Goal: Task Accomplishment & Management: Manage account settings

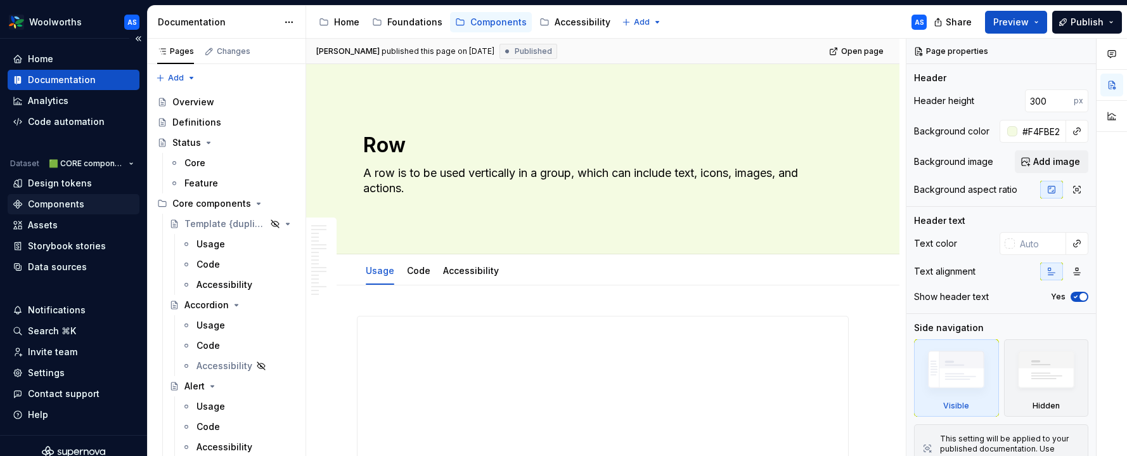
click at [72, 206] on div "Components" at bounding box center [56, 204] width 56 height 13
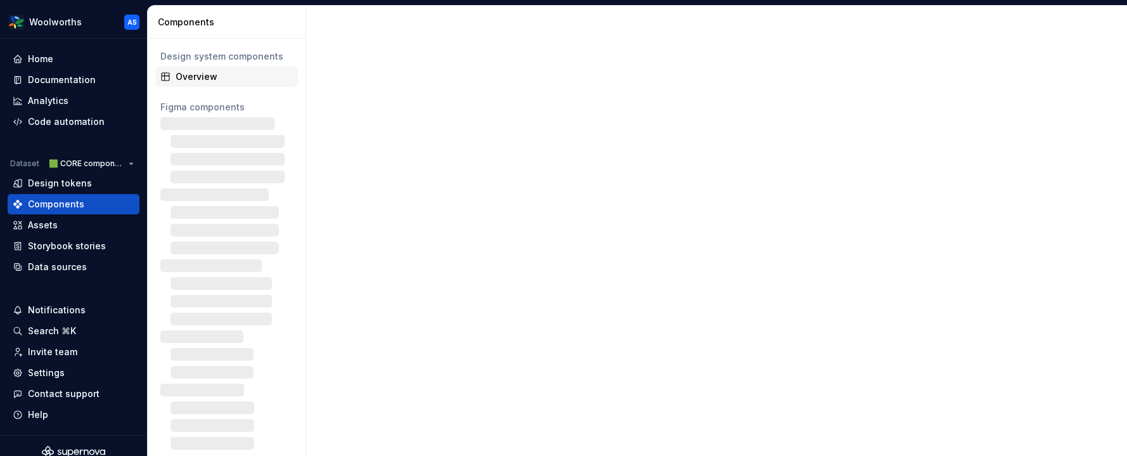
click at [229, 76] on div "Overview" at bounding box center [234, 76] width 117 height 13
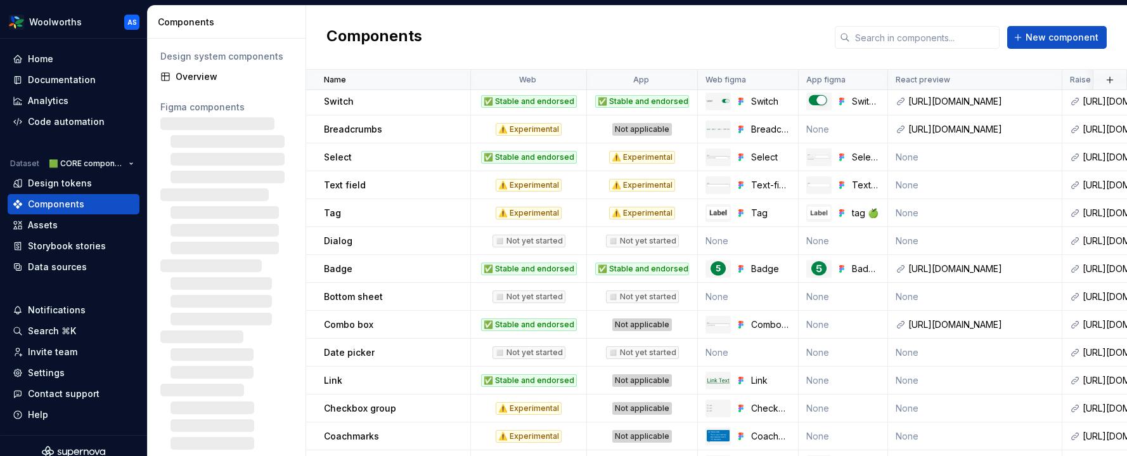
scroll to position [368, 0]
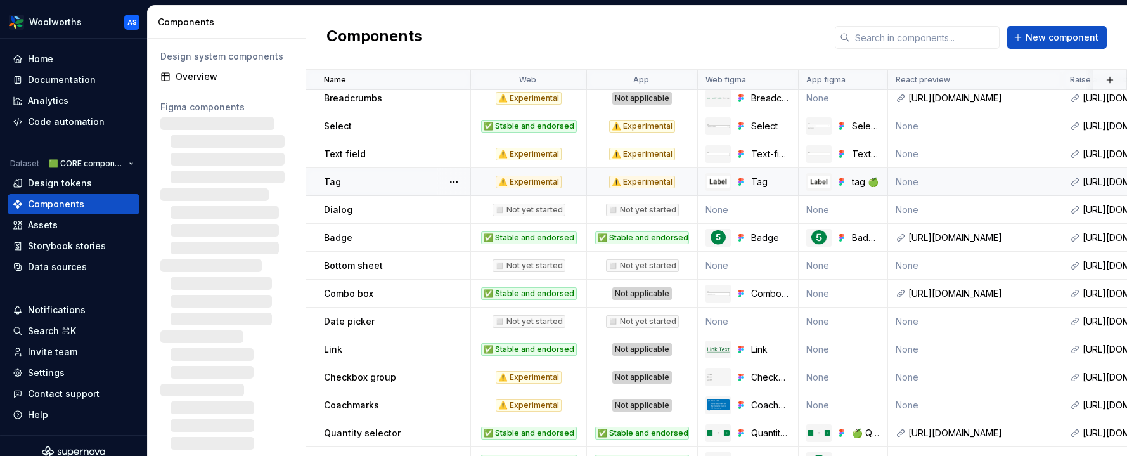
click at [543, 176] on div "⚠️ Experimental" at bounding box center [529, 182] width 66 height 13
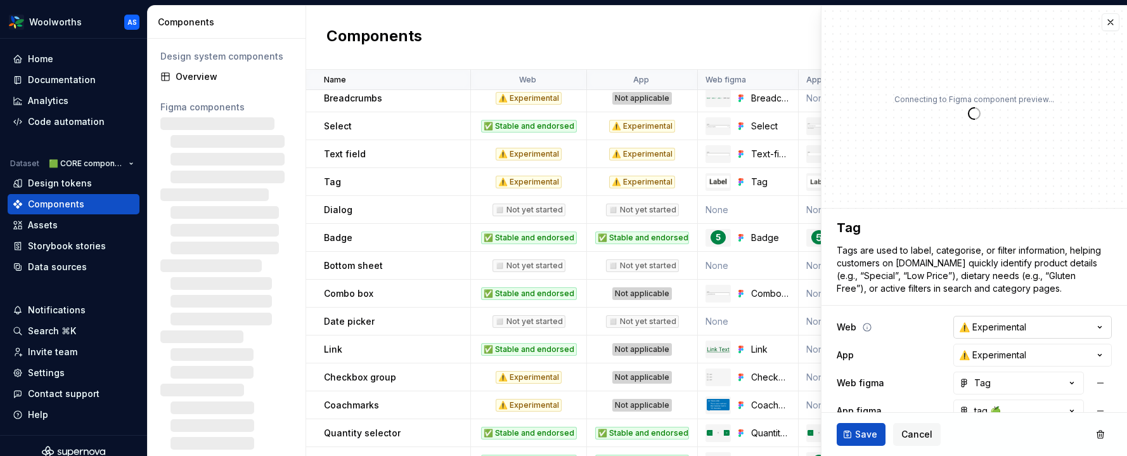
click at [1015, 332] on html "Woolworths AS Home Documentation Analytics Code automation Dataset 🟩 CORE compo…" at bounding box center [563, 228] width 1127 height 456
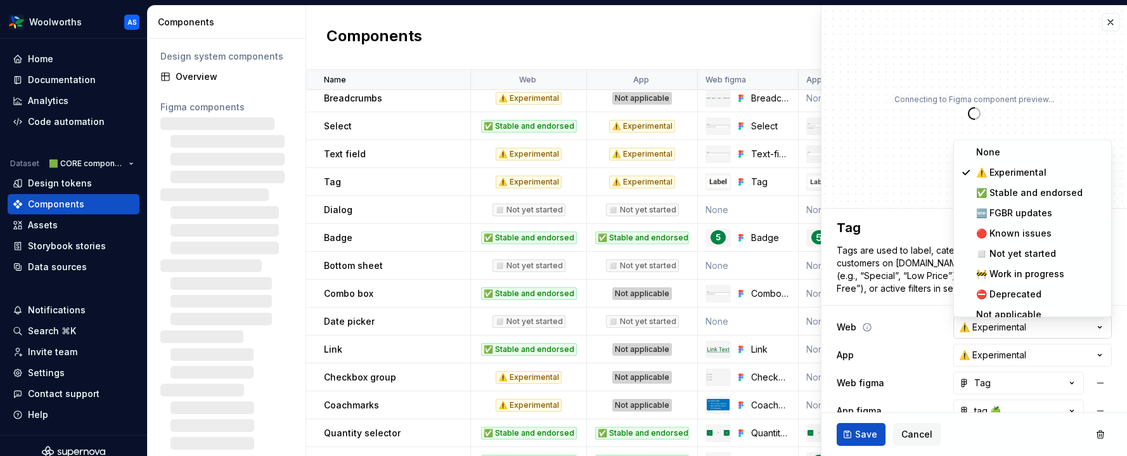
type textarea "*"
select select "**********"
type textarea "*"
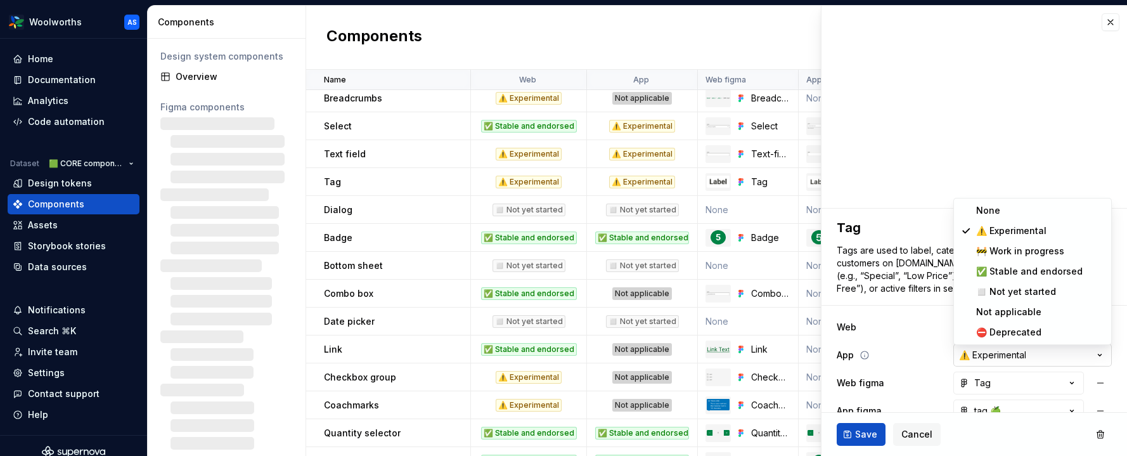
click at [999, 351] on html "Woolworths AS Home Documentation Analytics Code automation Dataset 🟩 CORE compo…" at bounding box center [563, 228] width 1127 height 456
select select "**********"
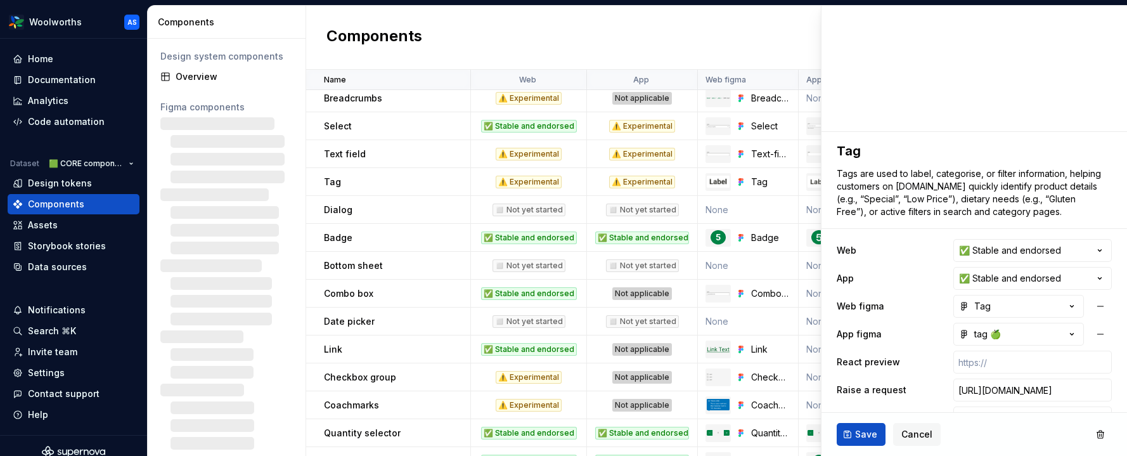
scroll to position [132, 0]
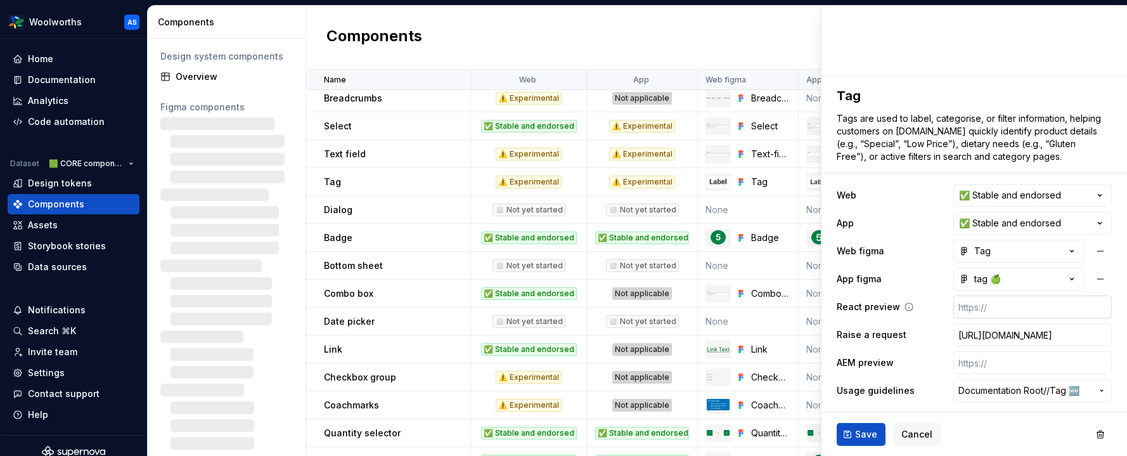
click at [975, 311] on input "text" at bounding box center [1033, 306] width 159 height 23
paste input "[URL][DOMAIN_NAME]"
type textarea "*"
type input "[URL][DOMAIN_NAME]"
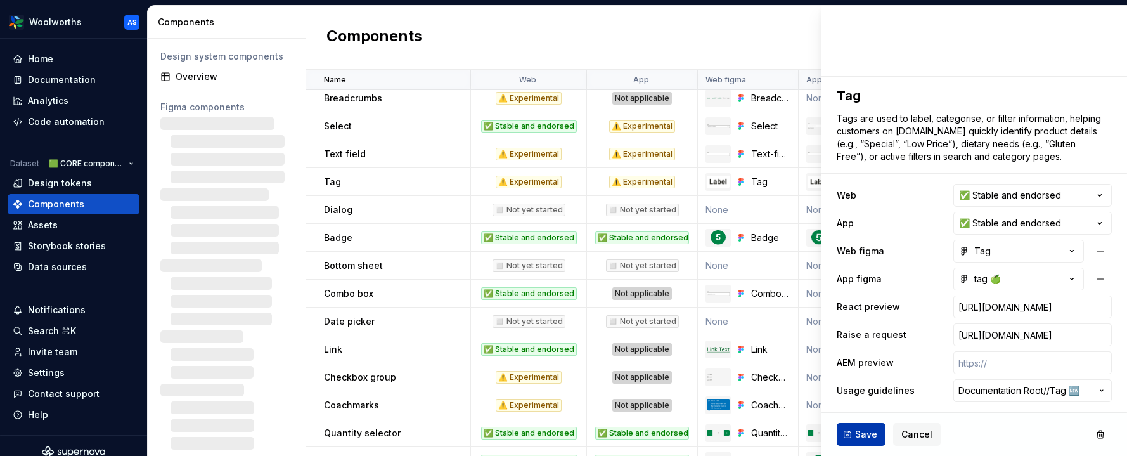
click at [860, 437] on span "Save" at bounding box center [866, 434] width 22 height 13
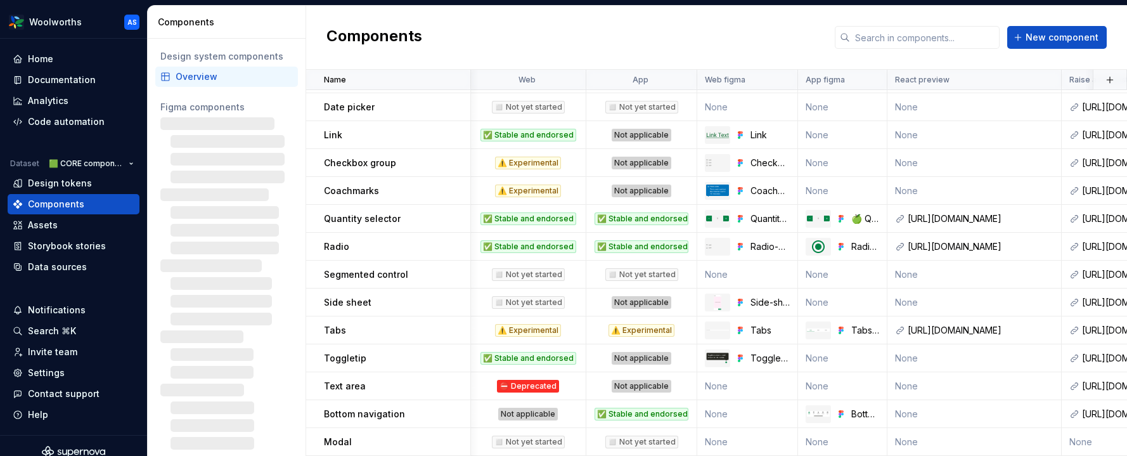
scroll to position [0, 1]
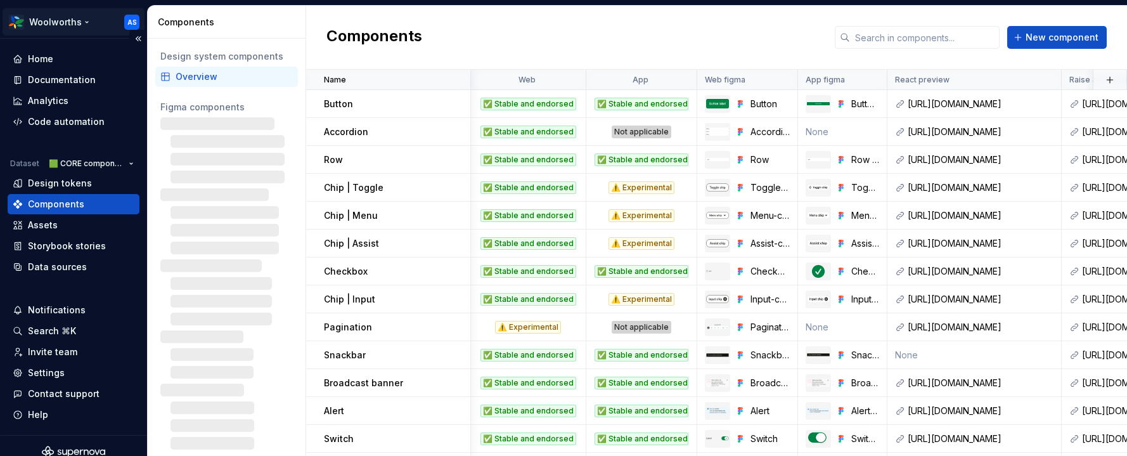
click at [78, 18] on html "Woolworths AS Home Documentation Analytics Code automation Dataset 🟩 CORE compo…" at bounding box center [563, 228] width 1127 height 456
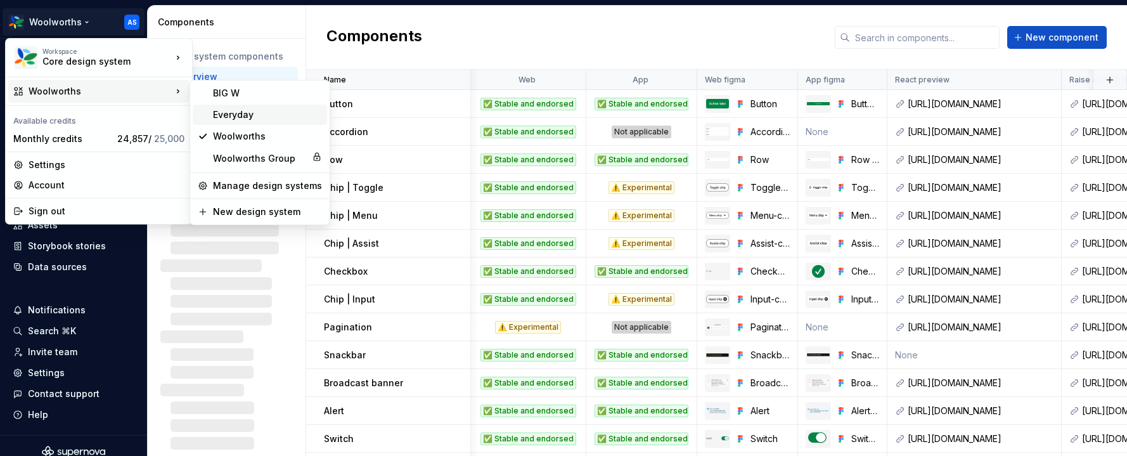
click at [229, 116] on div "Everyday" at bounding box center [267, 114] width 109 height 13
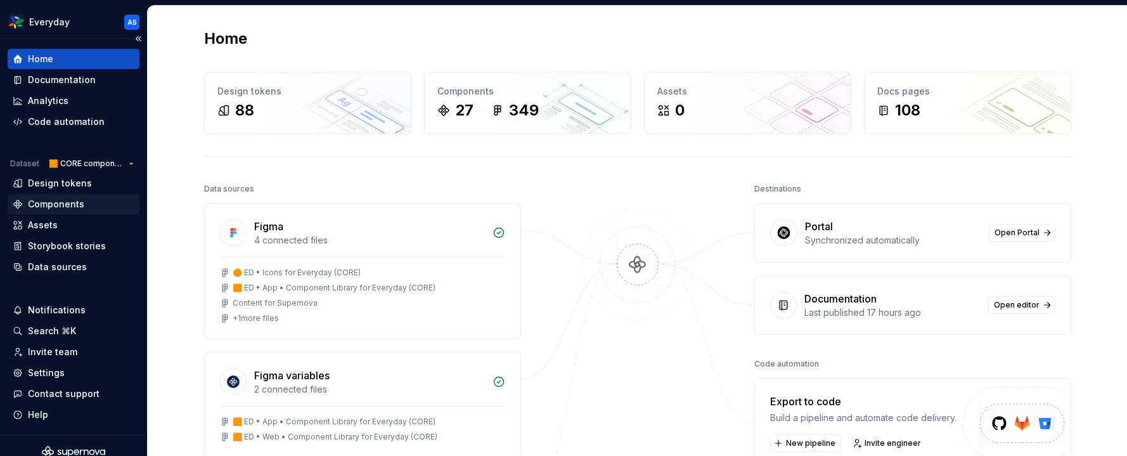
click at [56, 197] on div "Components" at bounding box center [74, 204] width 132 height 20
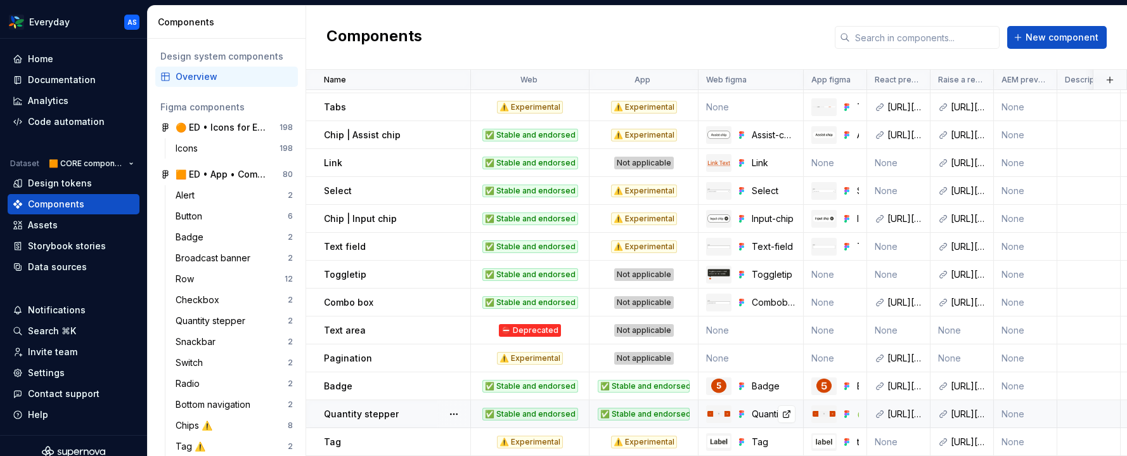
scroll to position [385, 0]
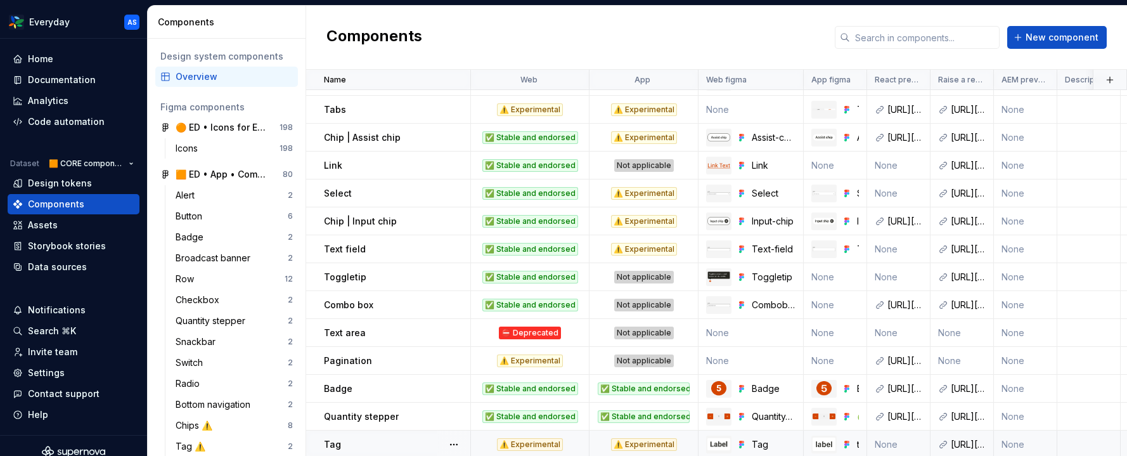
click at [563, 444] on div "⚠️ Experimental" at bounding box center [530, 444] width 117 height 13
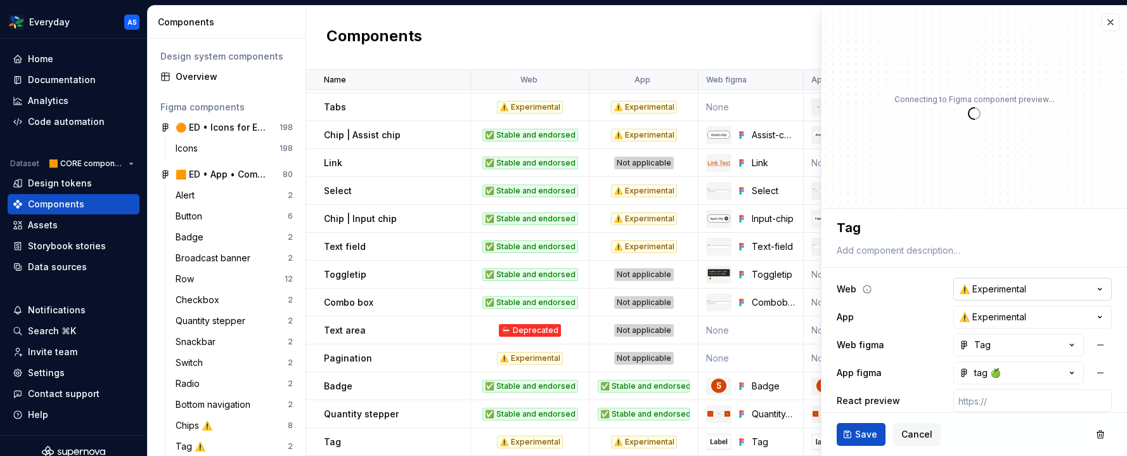
click at [1038, 291] on html "Everyday AS Home Documentation Analytics Code automation Dataset 🟧 CORE compone…" at bounding box center [563, 228] width 1127 height 456
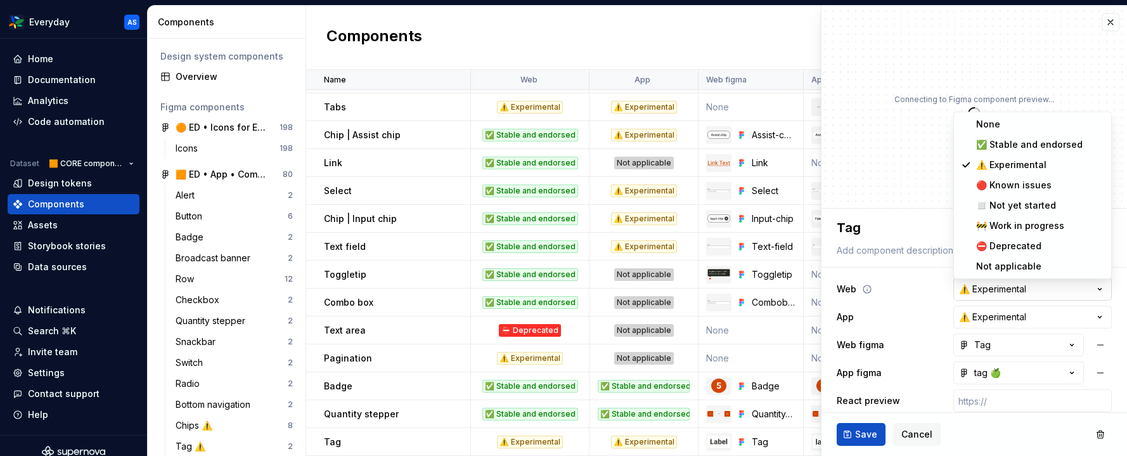
type textarea "*"
select select "**********"
type textarea "*"
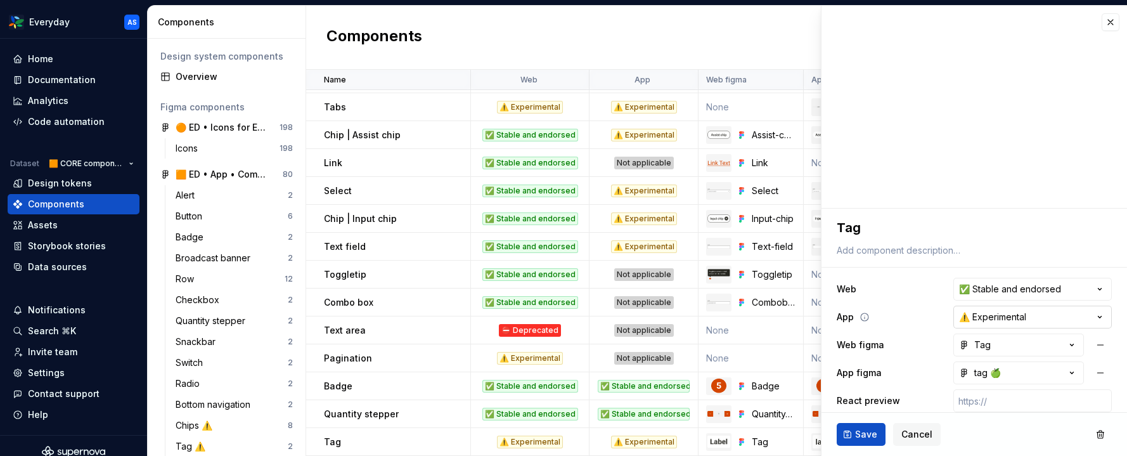
click at [1008, 315] on html "Everyday AS Home Documentation Analytics Code automation Dataset 🟧 CORE compone…" at bounding box center [563, 228] width 1127 height 456
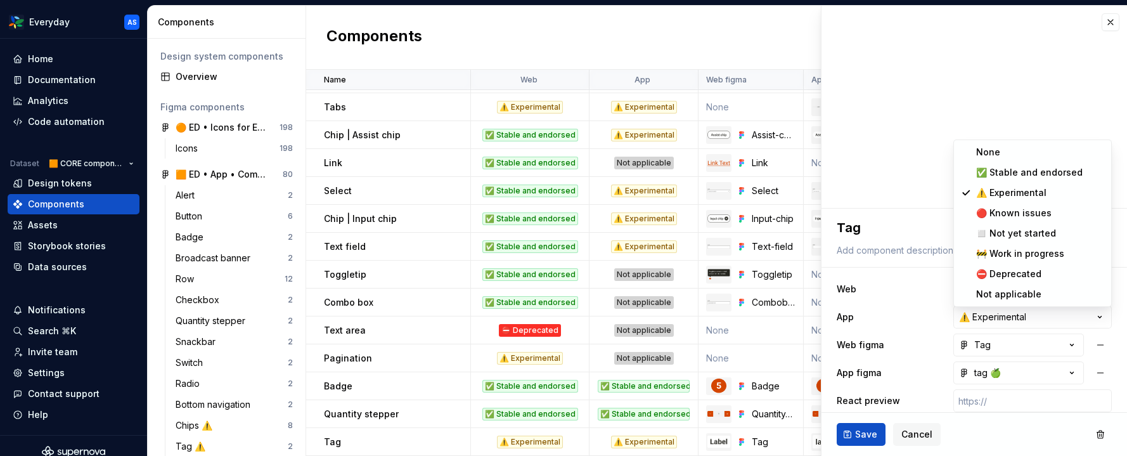
select select "**********"
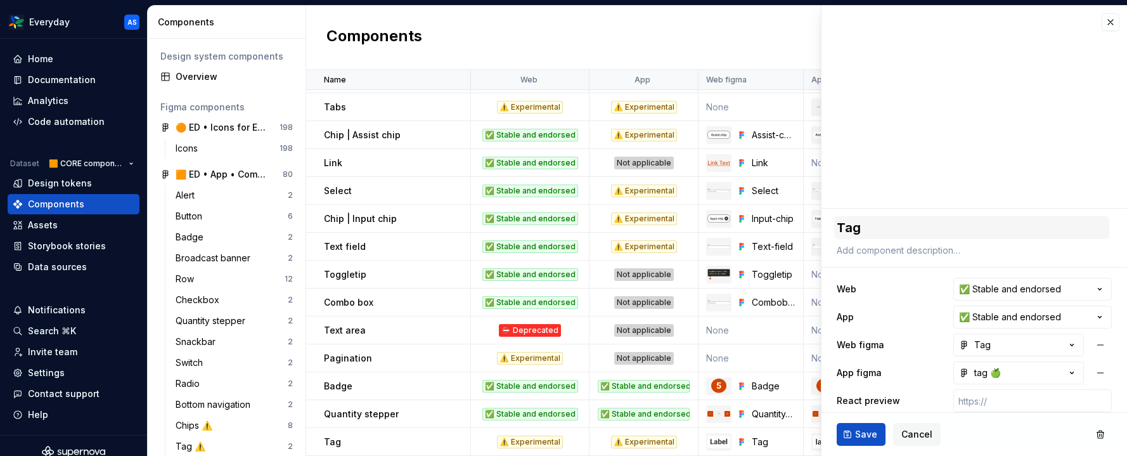
scroll to position [94, 0]
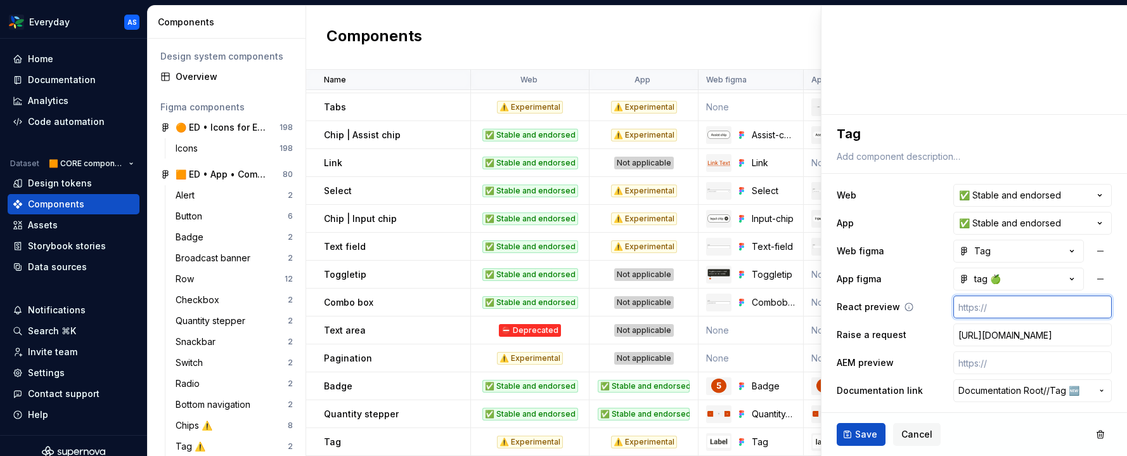
click at [1013, 308] on input "text" at bounding box center [1033, 306] width 159 height 23
paste input "[URL][DOMAIN_NAME]"
type textarea "*"
type input "[URL][DOMAIN_NAME]"
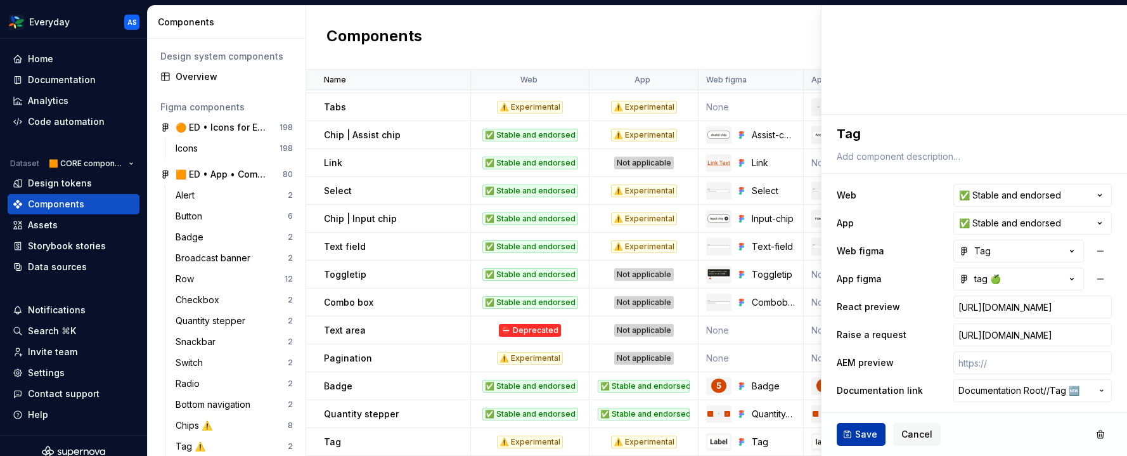
scroll to position [0, 0]
click at [860, 433] on span "Save" at bounding box center [866, 434] width 22 height 13
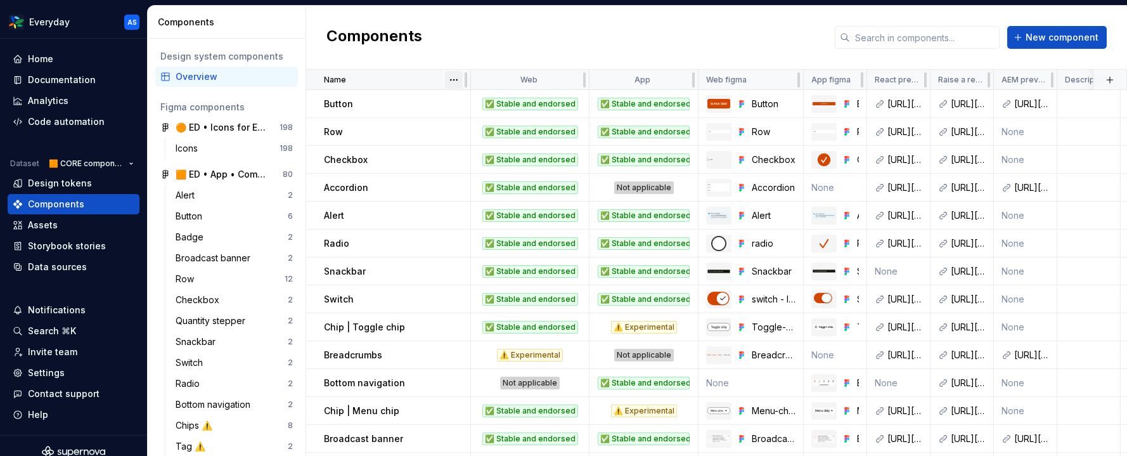
click at [455, 79] on html "Everyday AS Home Documentation Analytics Code automation Dataset 🟧 CORE compone…" at bounding box center [563, 228] width 1127 height 456
click at [488, 101] on div "Sort ascending" at bounding box center [510, 104] width 82 height 13
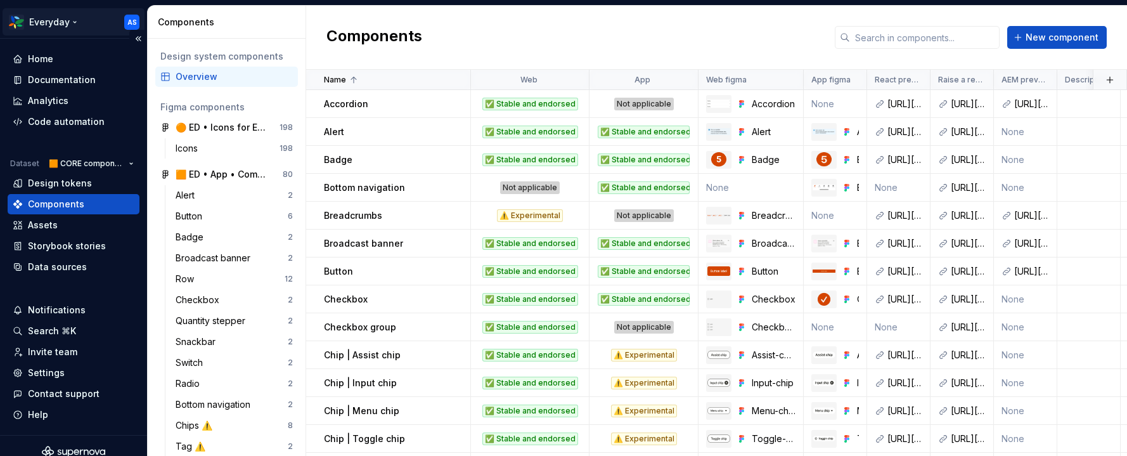
click at [68, 22] on html "Everyday AS Home Documentation Analytics Code automation Dataset 🟧 CORE compone…" at bounding box center [563, 228] width 1127 height 456
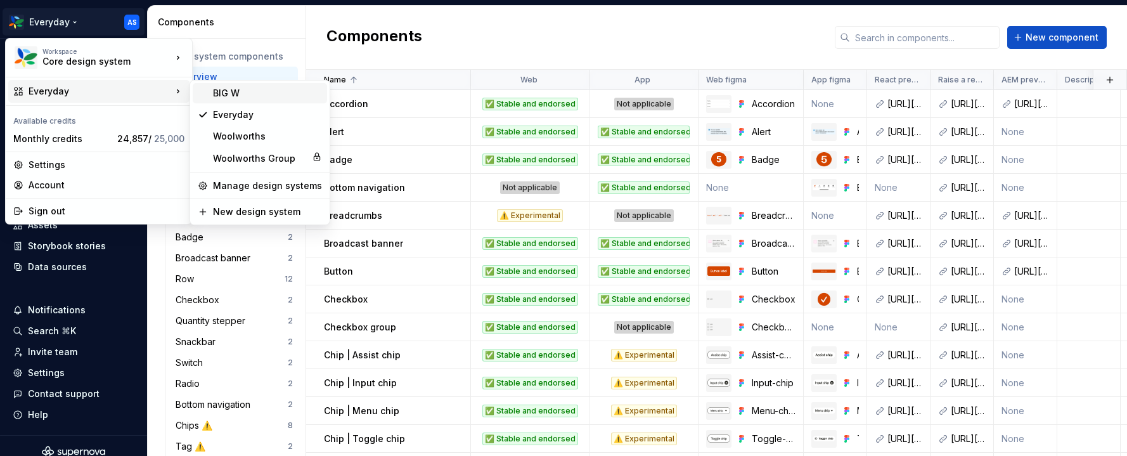
click at [225, 90] on div "BIG W" at bounding box center [267, 93] width 109 height 13
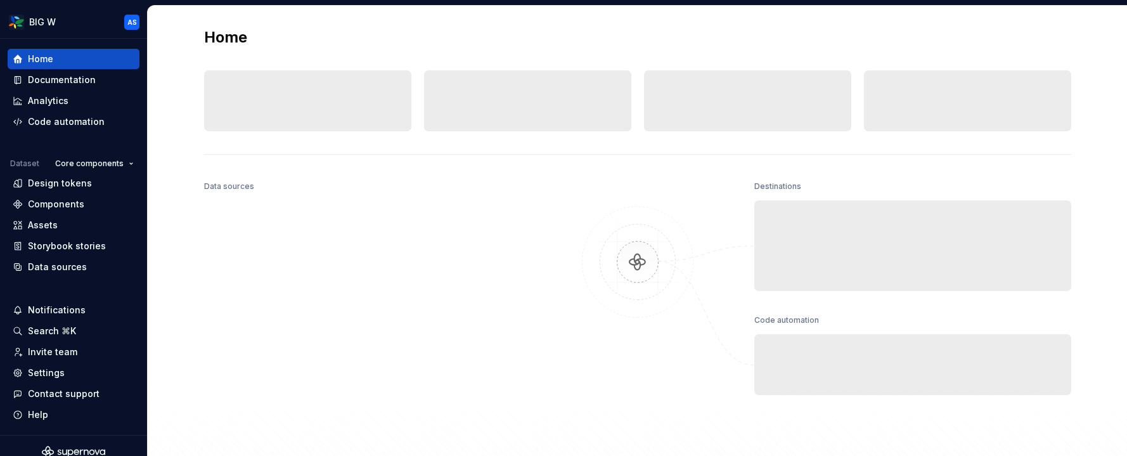
scroll to position [3, 0]
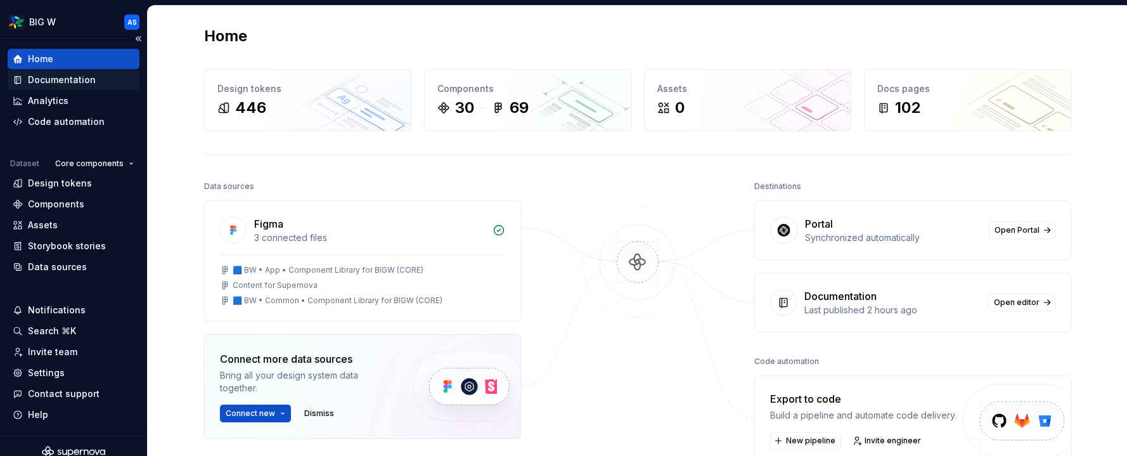
click at [84, 80] on div "Documentation" at bounding box center [62, 80] width 68 height 13
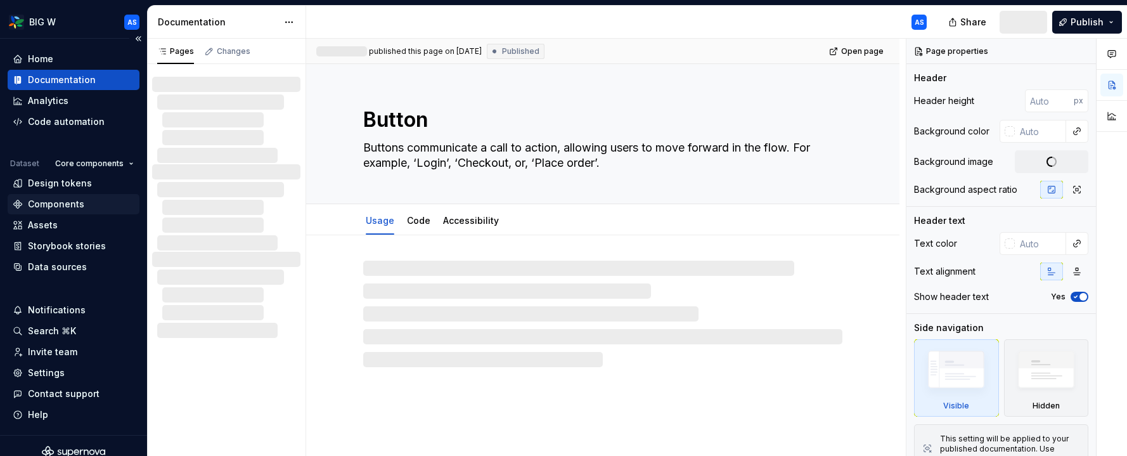
click at [83, 204] on div "Components" at bounding box center [74, 204] width 122 height 13
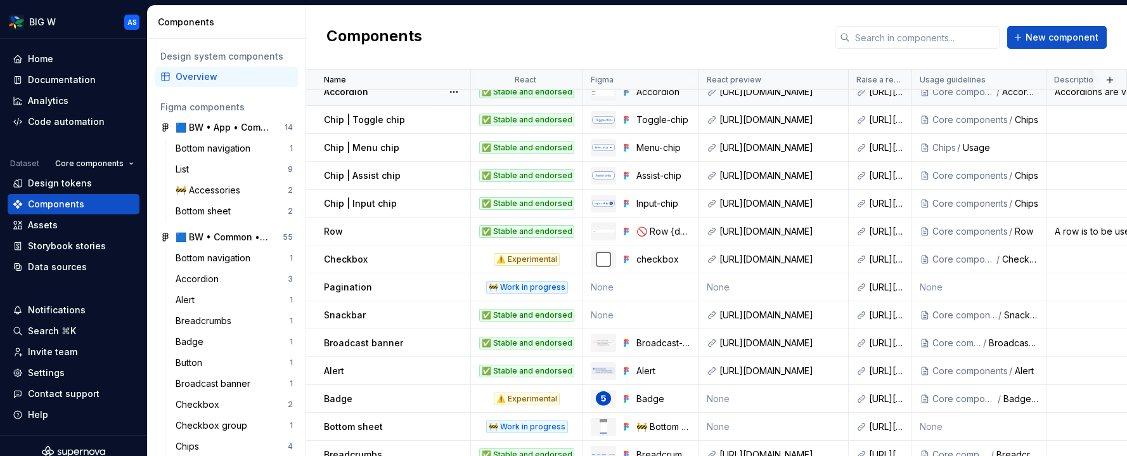
scroll to position [46, 0]
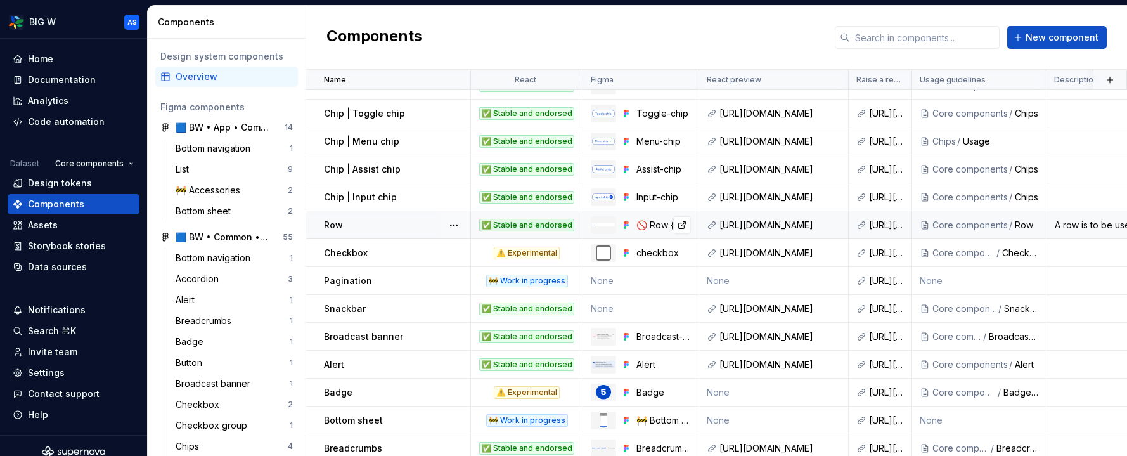
click at [643, 225] on div "🚫 Row {deprecated}" at bounding box center [664, 225] width 55 height 13
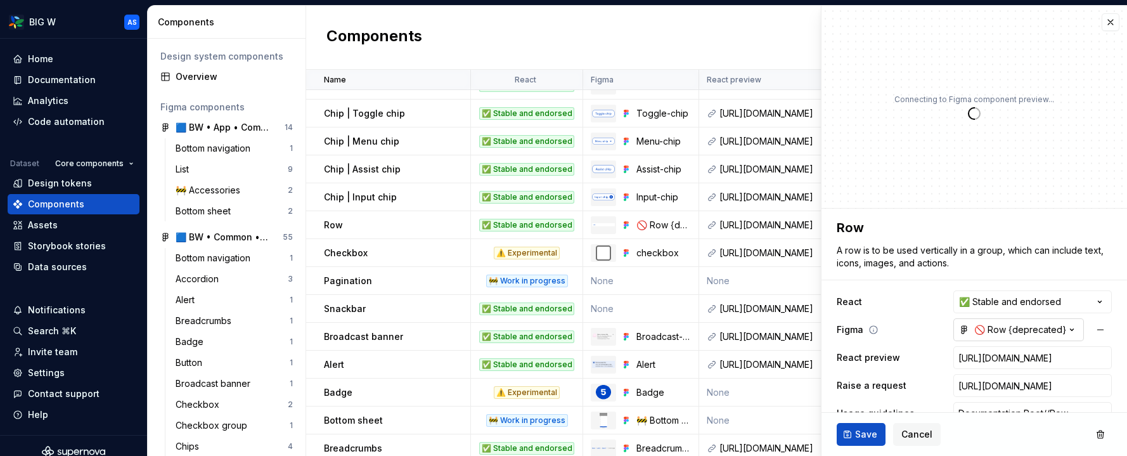
type textarea "*"
click at [1073, 329] on icon "button" at bounding box center [1072, 330] width 3 height 2
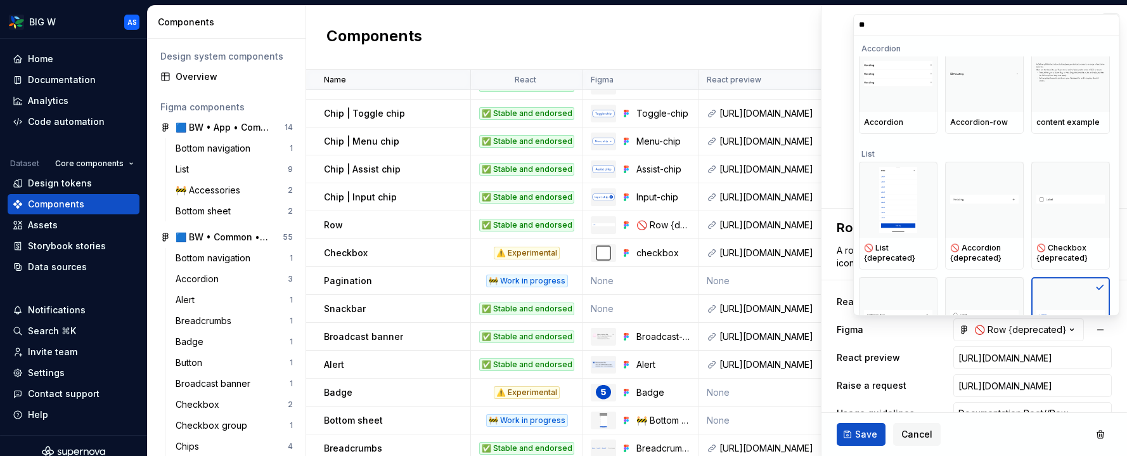
type input "***"
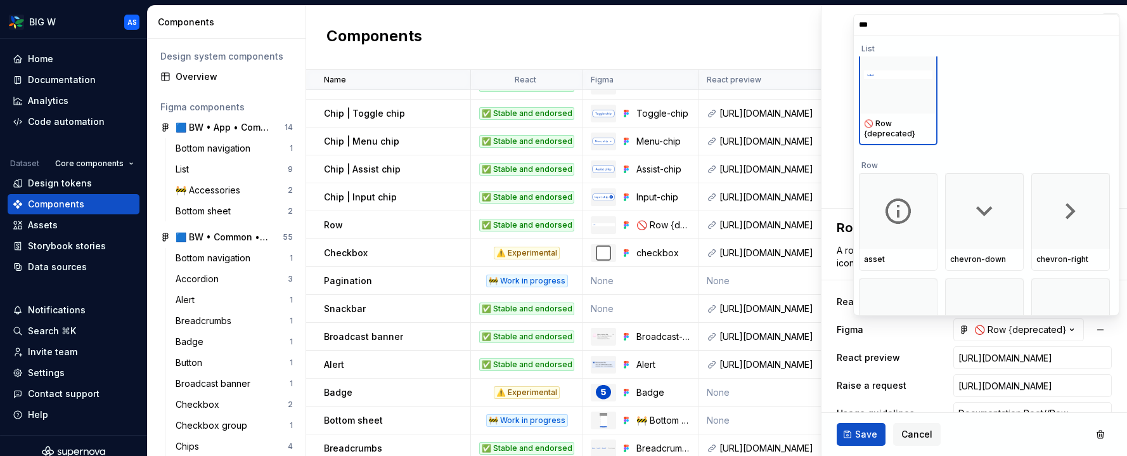
scroll to position [197, 0]
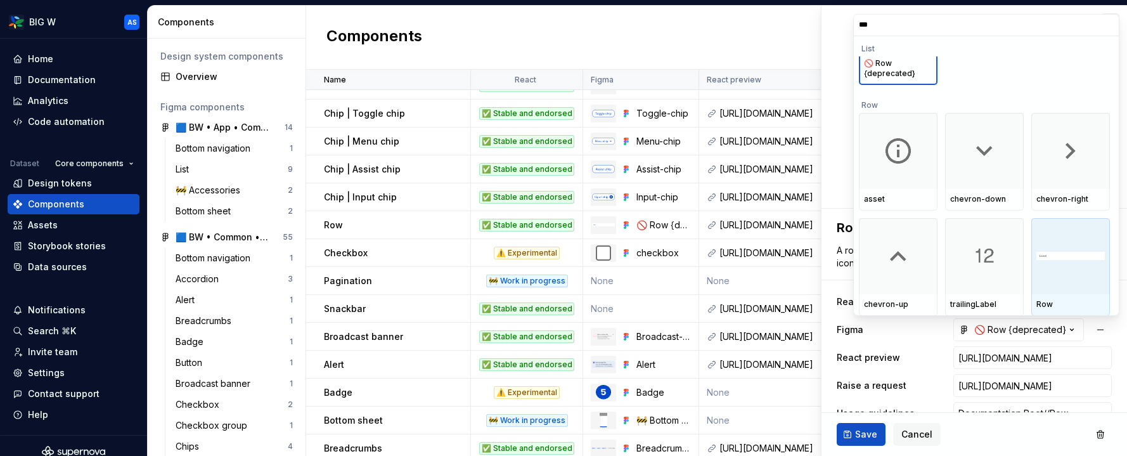
click at [1053, 245] on div at bounding box center [1071, 256] width 79 height 76
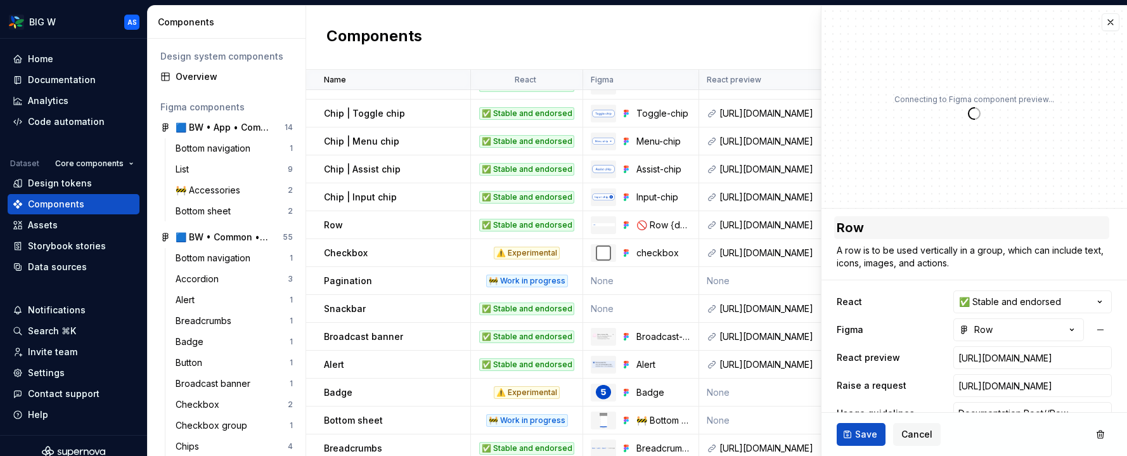
scroll to position [23, 0]
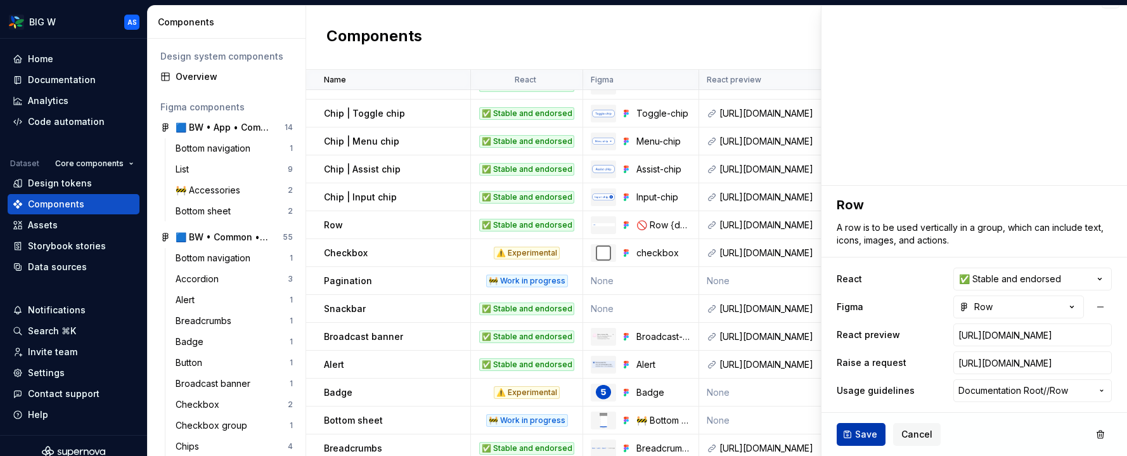
click at [869, 437] on span "Save" at bounding box center [866, 434] width 22 height 13
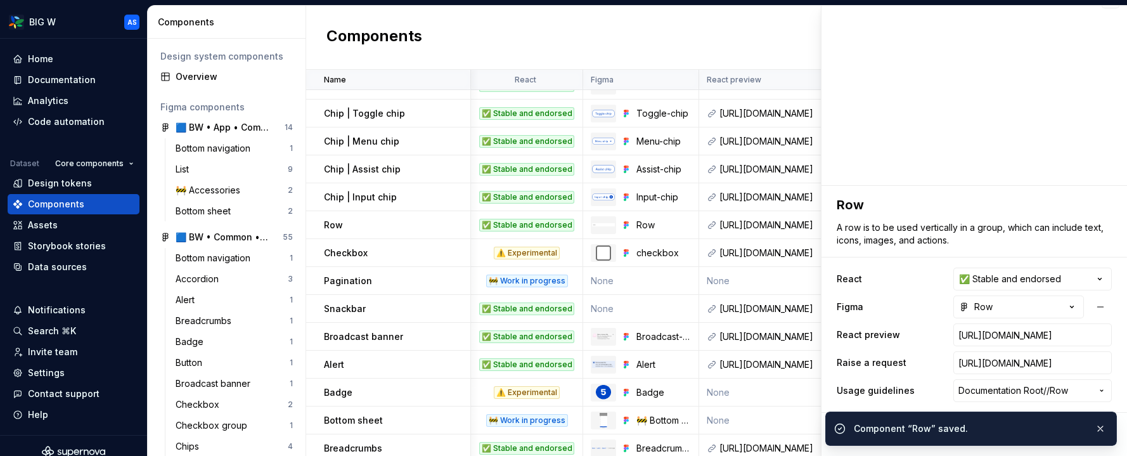
scroll to position [46, 1]
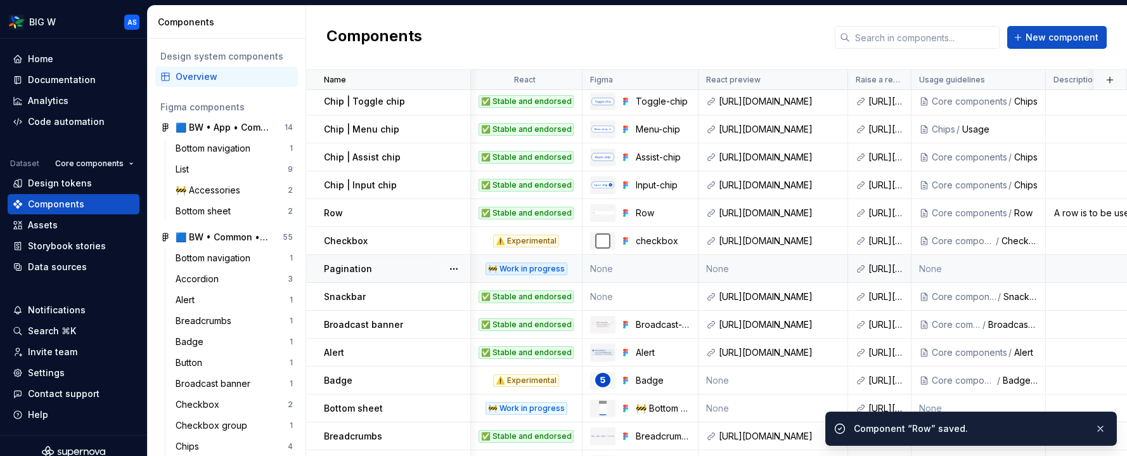
scroll to position [63, 1]
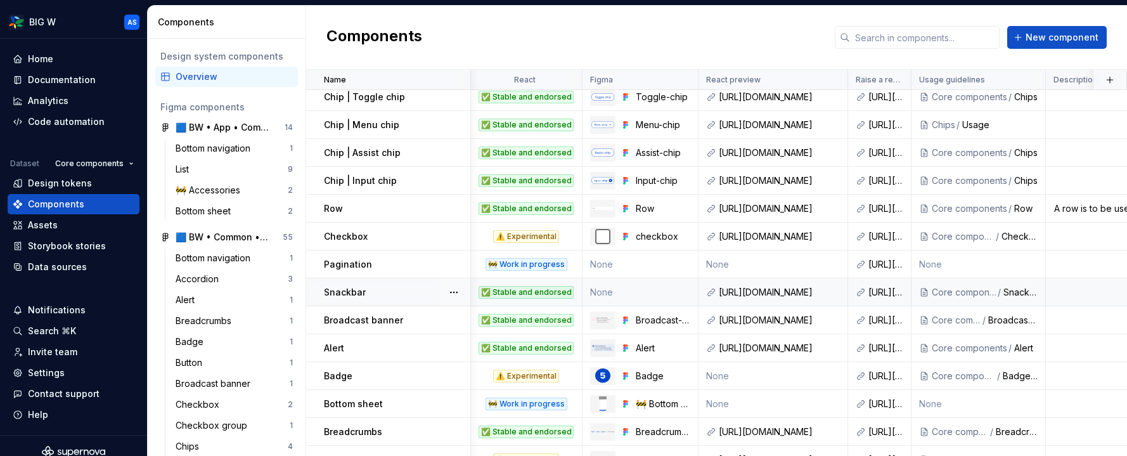
click at [671, 292] on td "None" at bounding box center [641, 292] width 116 height 28
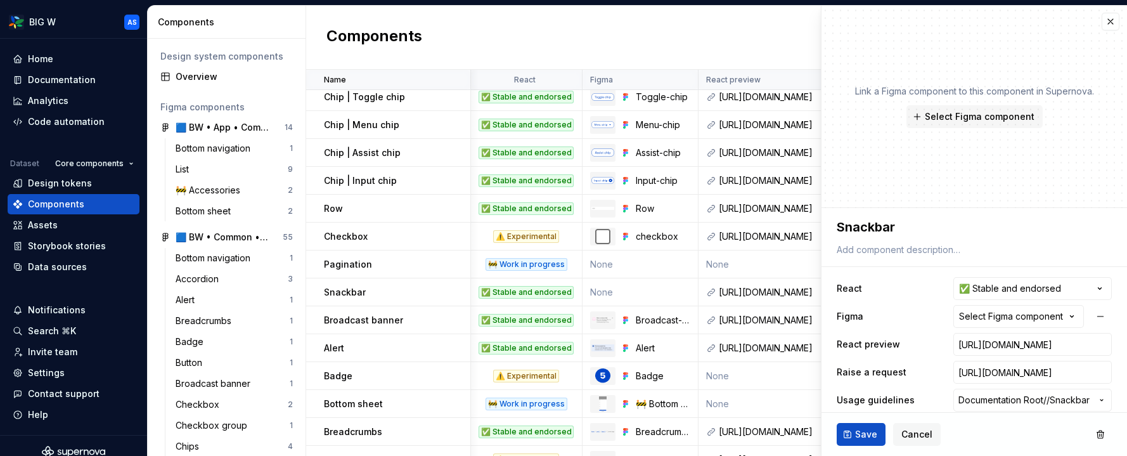
type textarea "*"
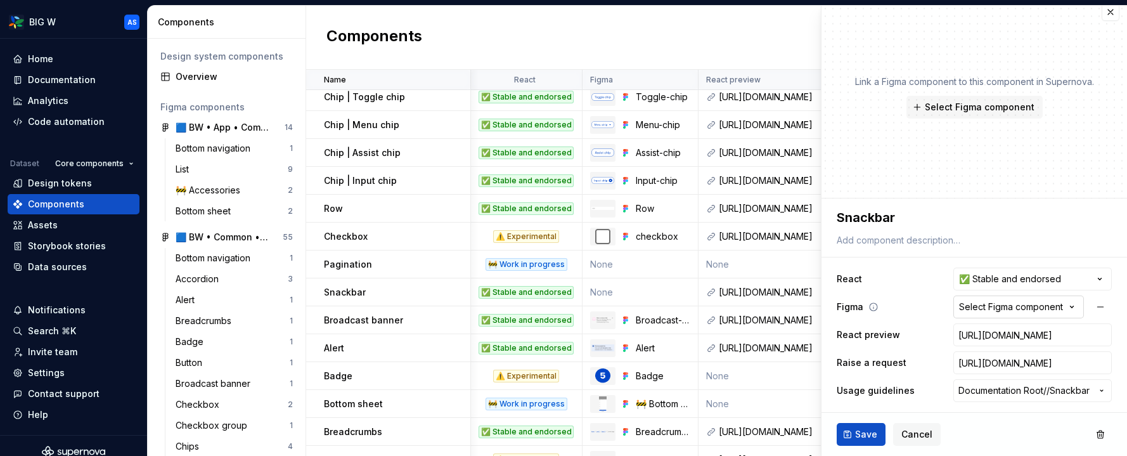
click at [1015, 305] on div "Select Figma component" at bounding box center [1011, 307] width 104 height 13
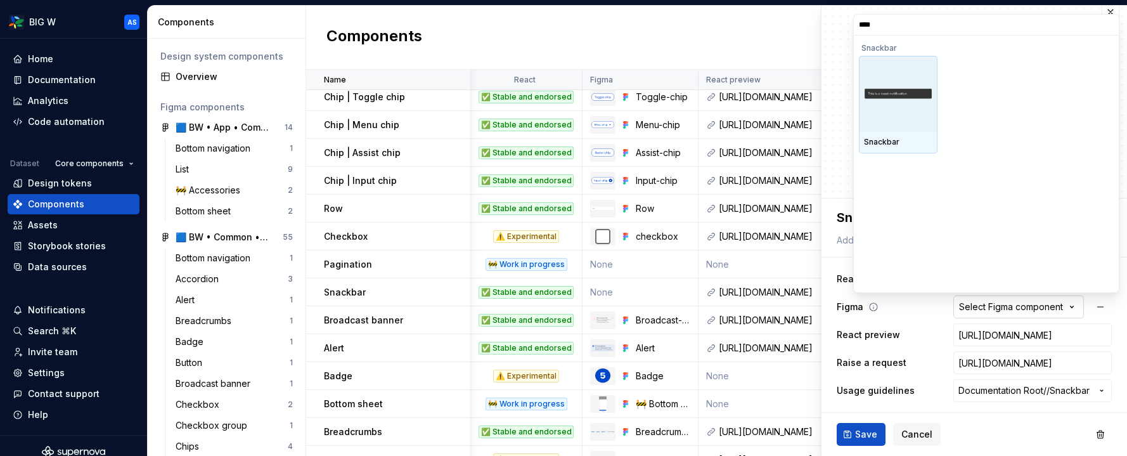
type input "*****"
click at [918, 69] on div at bounding box center [898, 94] width 79 height 76
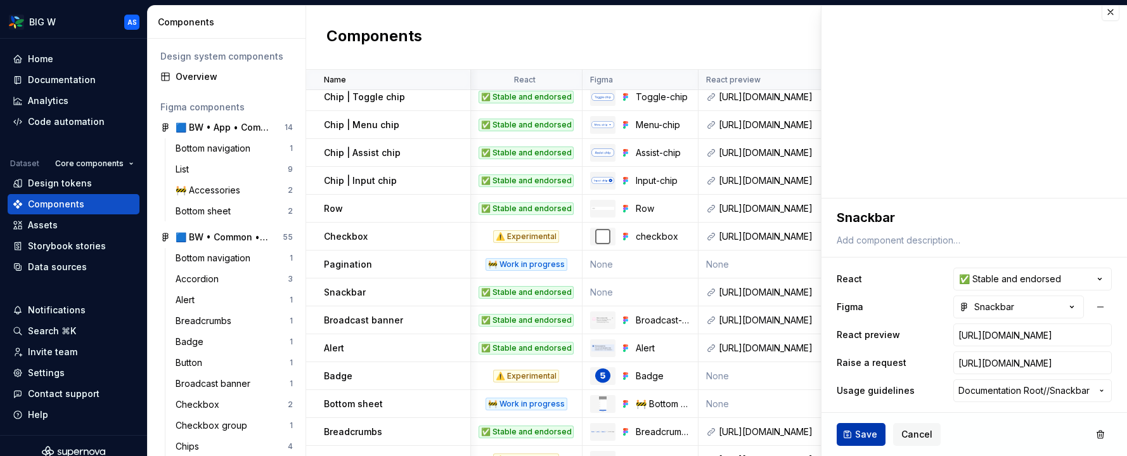
click at [865, 435] on span "Save" at bounding box center [866, 434] width 22 height 13
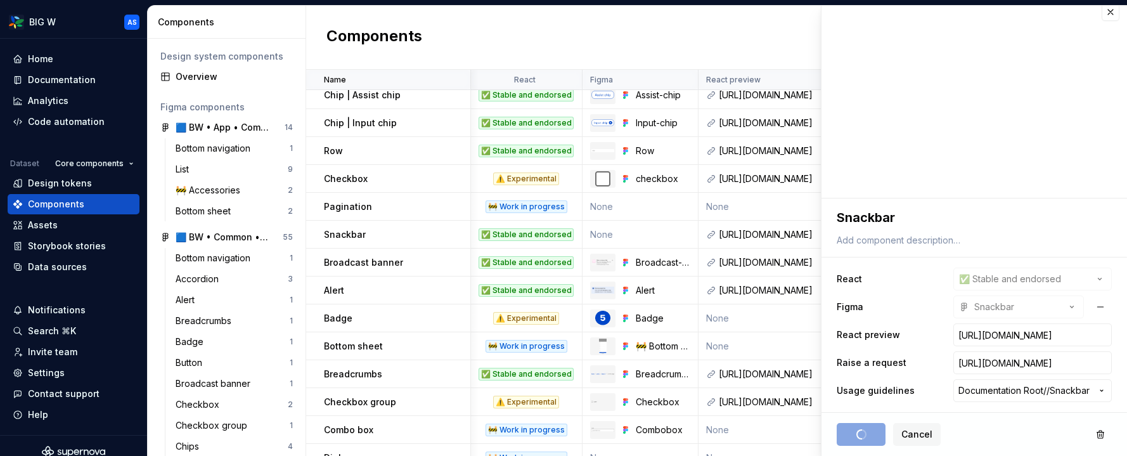
scroll to position [126, 1]
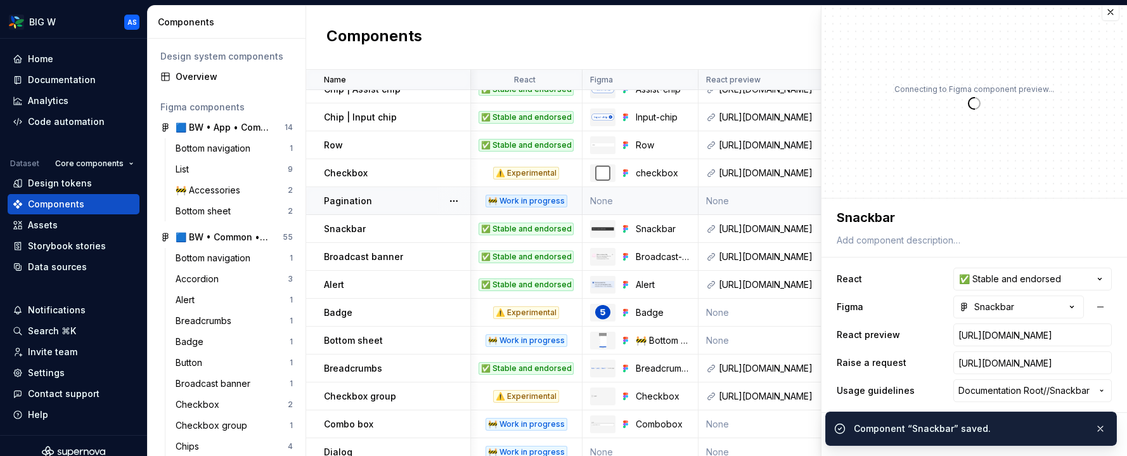
click at [678, 200] on td "None" at bounding box center [641, 201] width 116 height 28
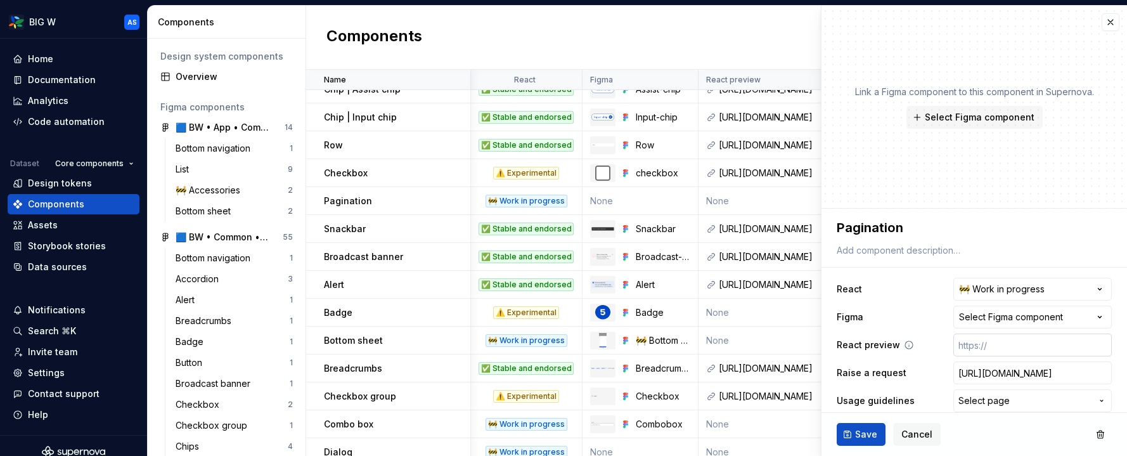
type textarea "*"
click at [1017, 313] on div "Select Figma component" at bounding box center [1011, 317] width 104 height 13
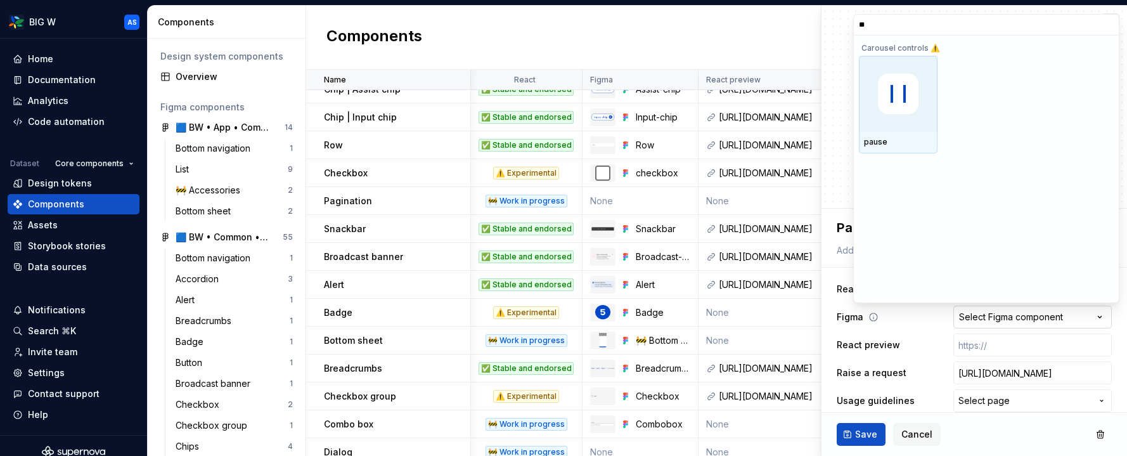
type input "***"
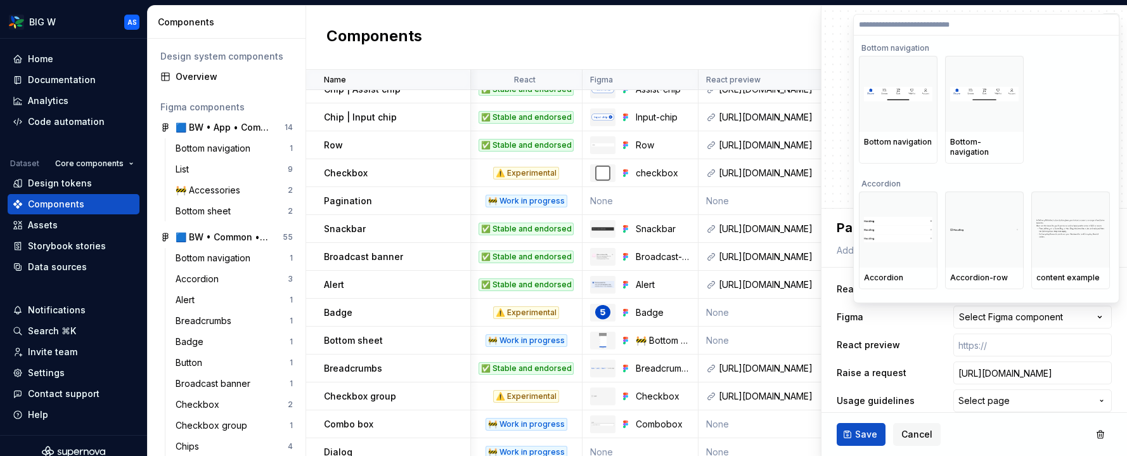
click at [682, 215] on html "BIG W AS Home Documentation Analytics Code automation Dataset Core components D…" at bounding box center [563, 228] width 1127 height 456
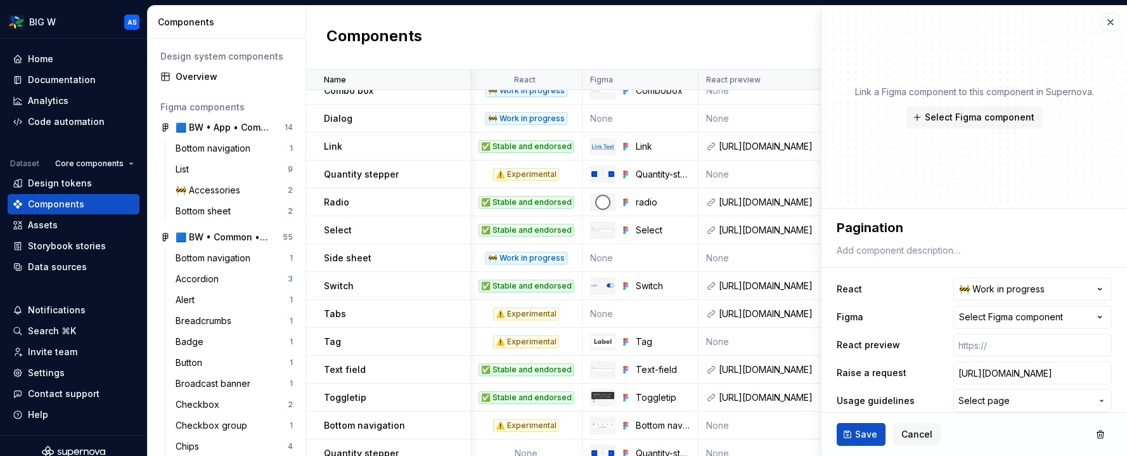
scroll to position [471, 1]
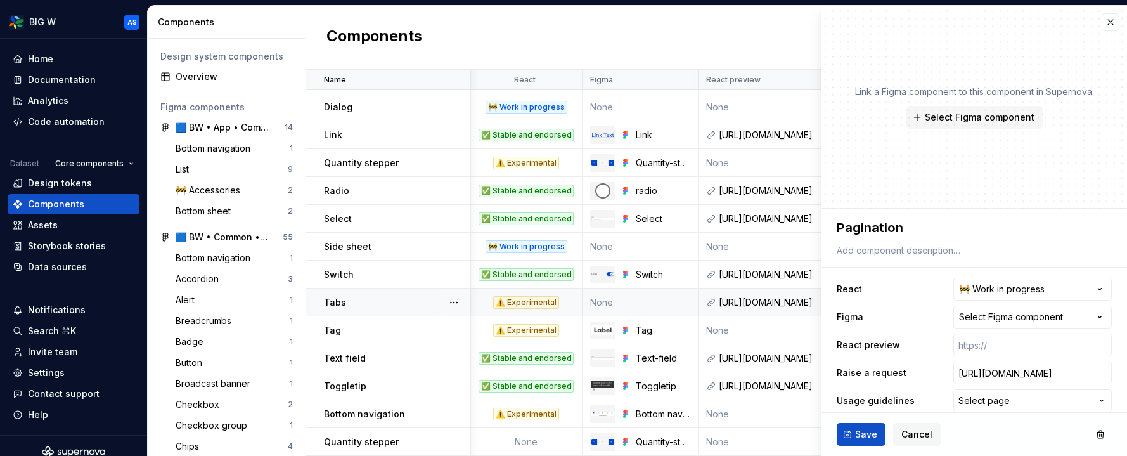
click at [651, 299] on td "None" at bounding box center [641, 303] width 116 height 28
type textarea "*"
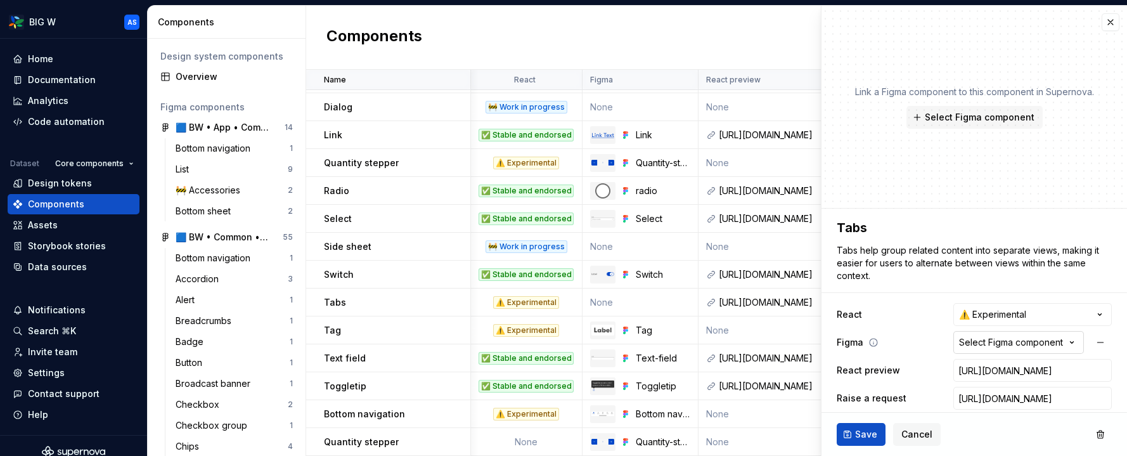
click at [1006, 344] on div "Select Figma component" at bounding box center [1011, 342] width 104 height 13
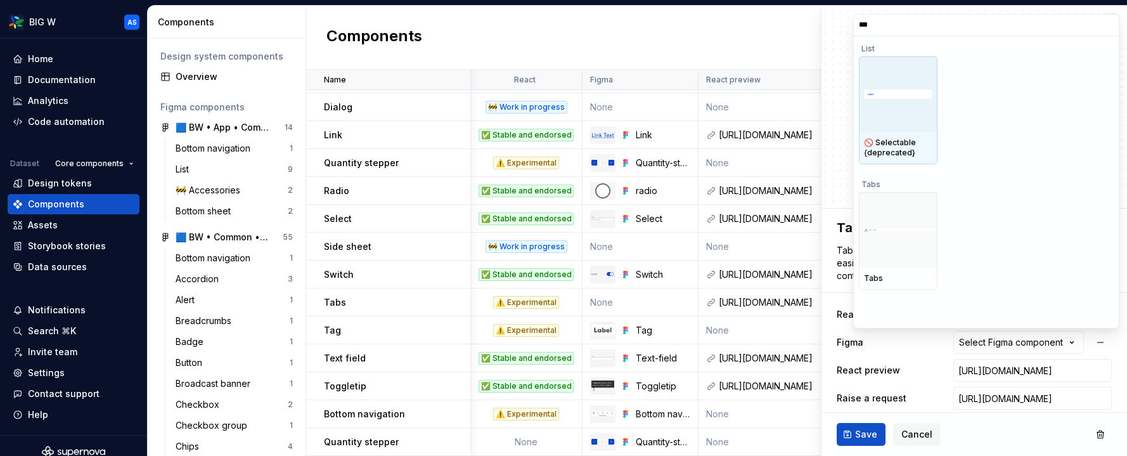
type input "****"
click at [913, 108] on div at bounding box center [898, 94] width 79 height 76
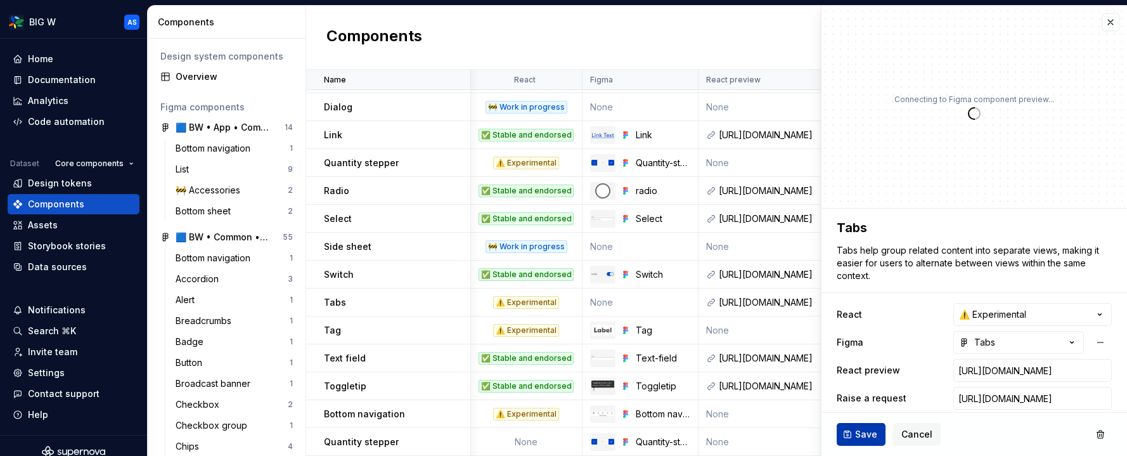
click at [869, 435] on span "Save" at bounding box center [866, 434] width 22 height 13
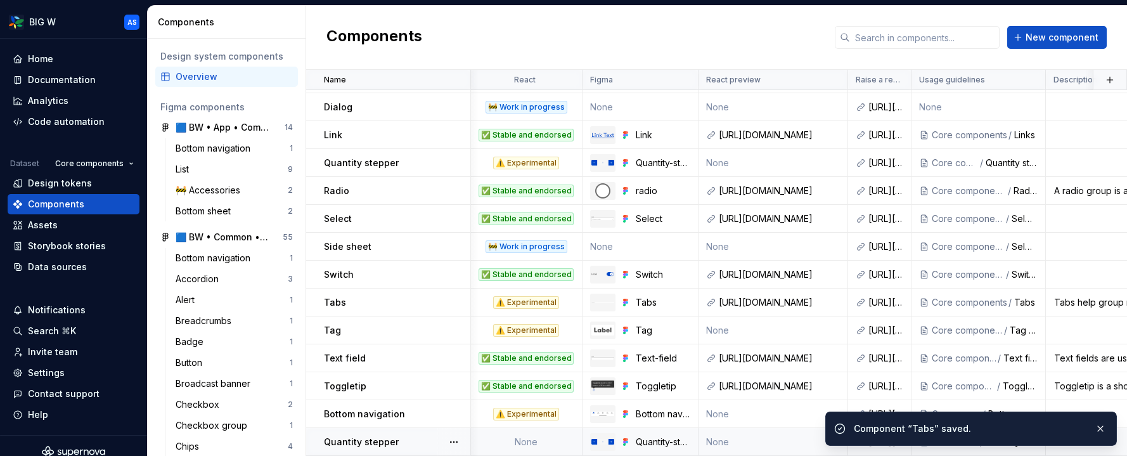
click at [536, 449] on td "None" at bounding box center [526, 442] width 112 height 28
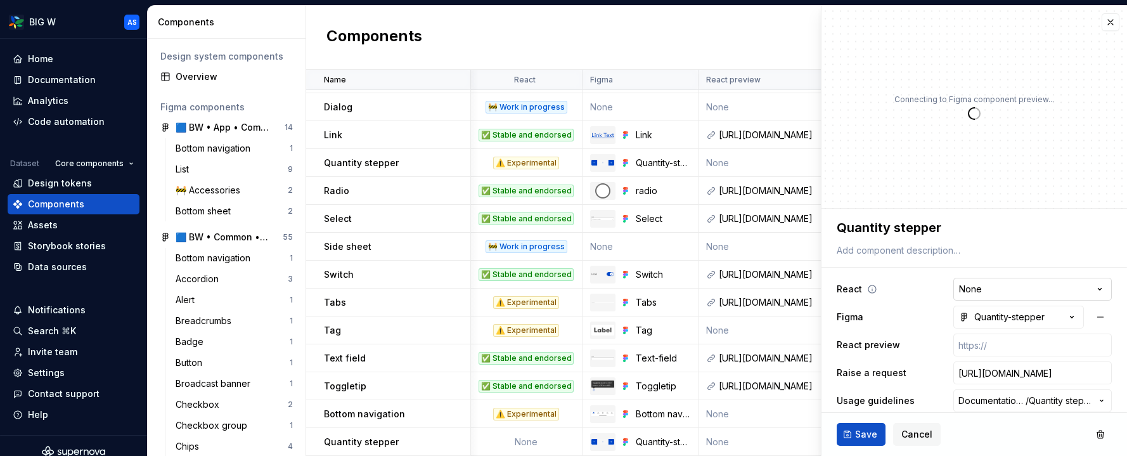
click at [1025, 285] on html "BIG W AS Home Documentation Analytics Code automation Dataset Core components D…" at bounding box center [563, 228] width 1127 height 456
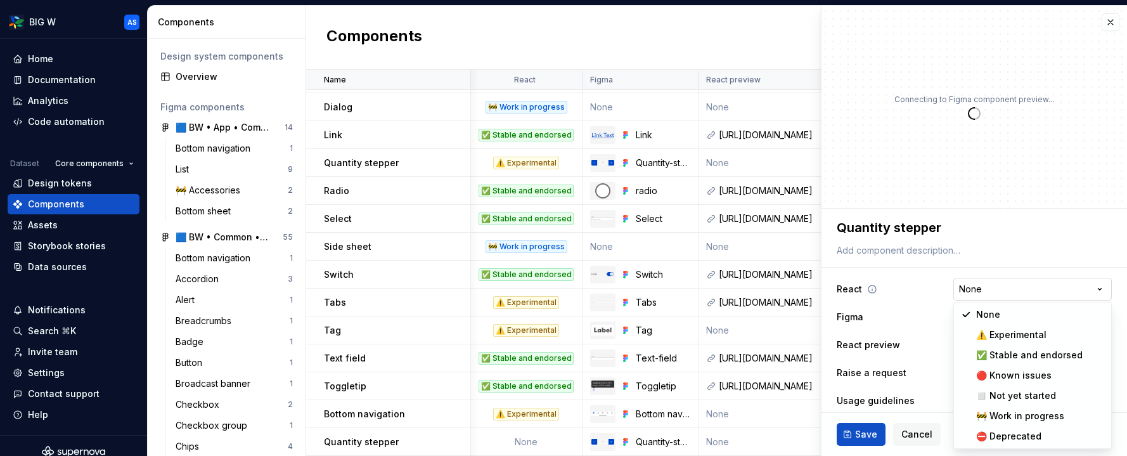
type textarea "*"
select select "**********"
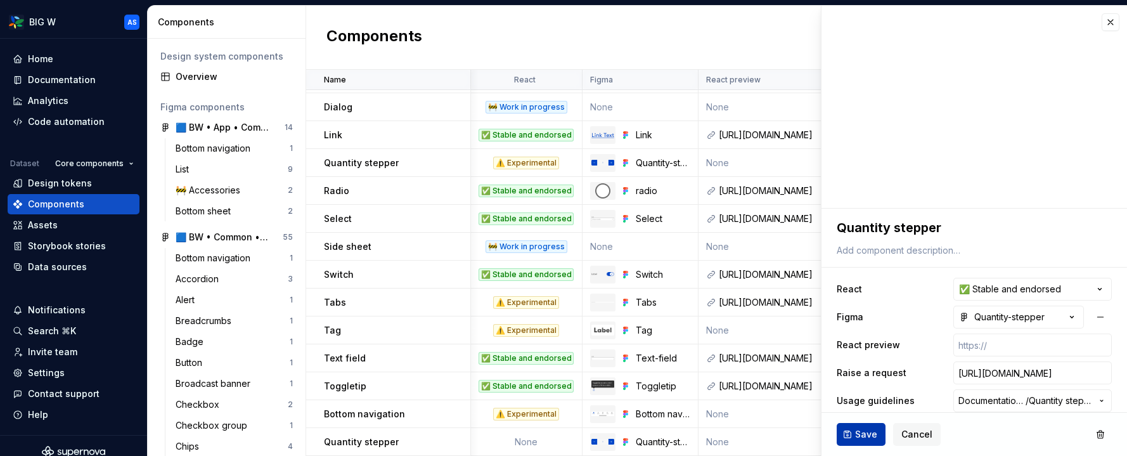
click at [878, 435] on button "Save" at bounding box center [861, 434] width 49 height 23
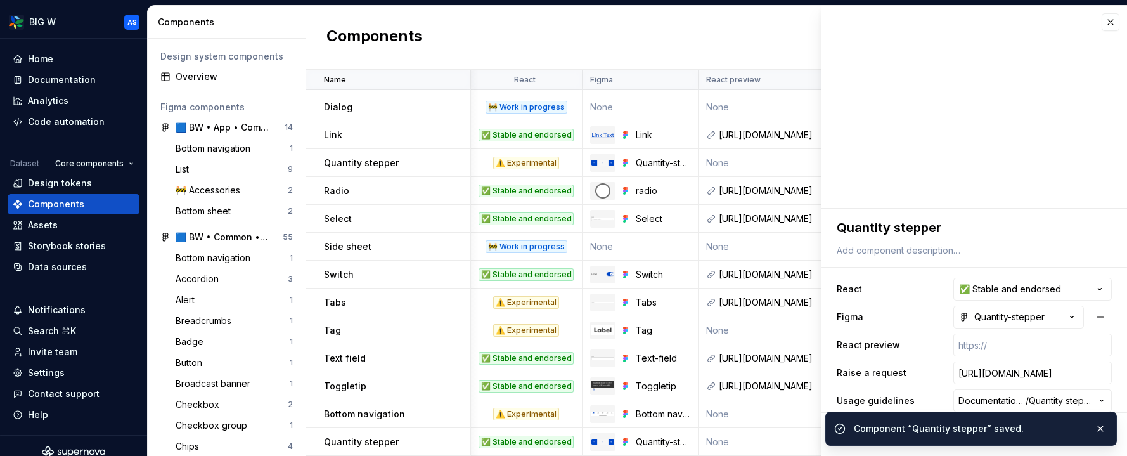
click at [551, 328] on div "⚠️ Experimental" at bounding box center [526, 330] width 66 height 13
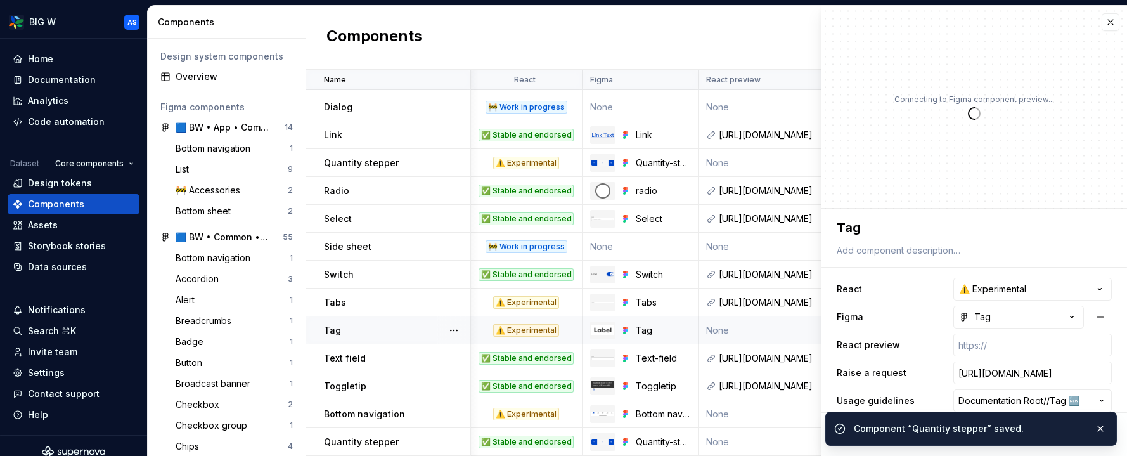
click at [554, 325] on div "⚠️ Experimental" at bounding box center [526, 330] width 66 height 13
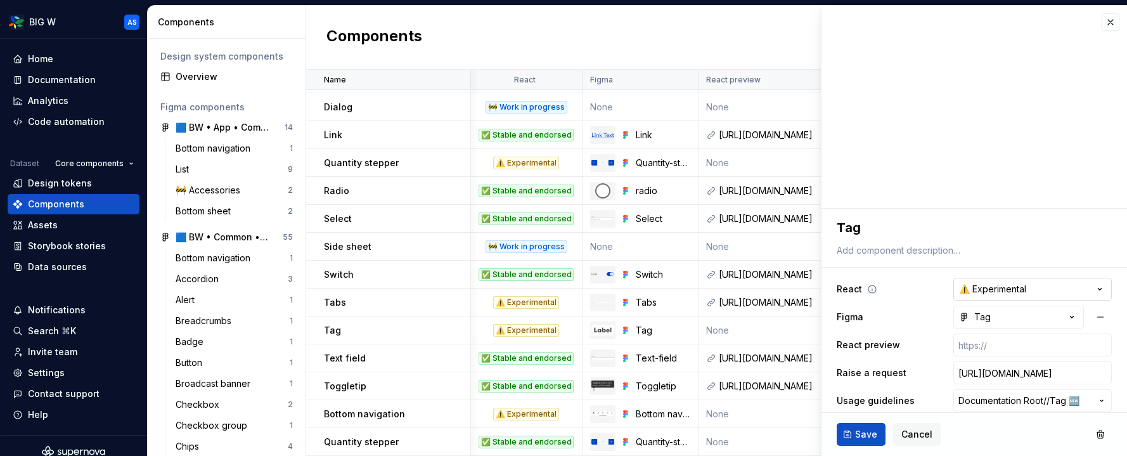
type textarea "*"
click at [1019, 287] on html "BIG W AS Home Documentation Analytics Code automation Dataset Core components D…" at bounding box center [563, 228] width 1127 height 456
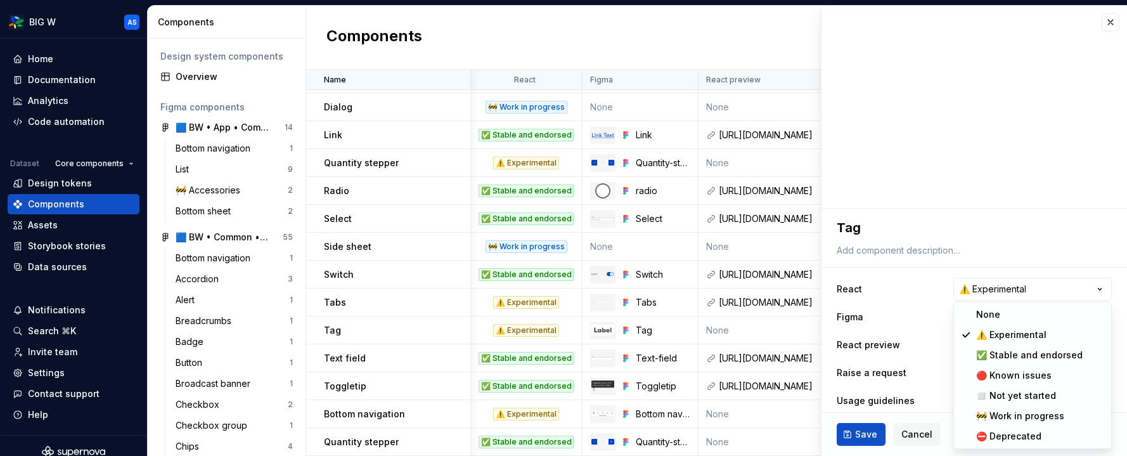
click at [890, 285] on html "BIG W AS Home Documentation Analytics Code automation Dataset Core components D…" at bounding box center [563, 228] width 1127 height 456
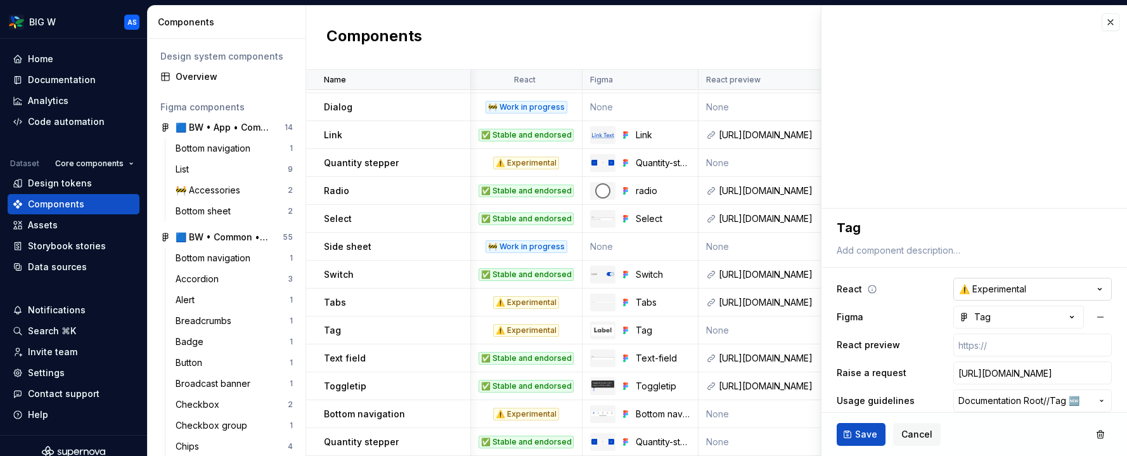
click at [1004, 284] on html "BIG W AS Home Documentation Analytics Code automation Dataset Core components D…" at bounding box center [563, 228] width 1127 height 456
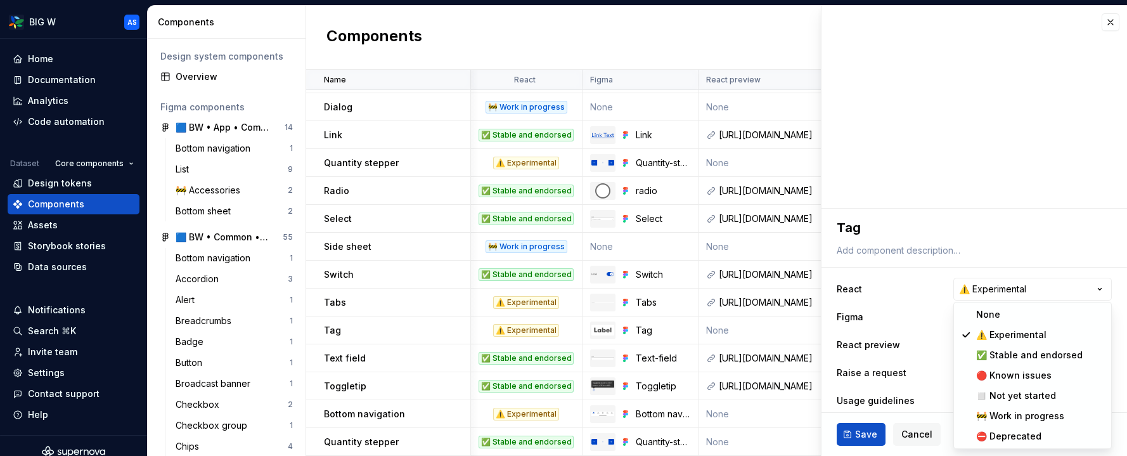
select select "**********"
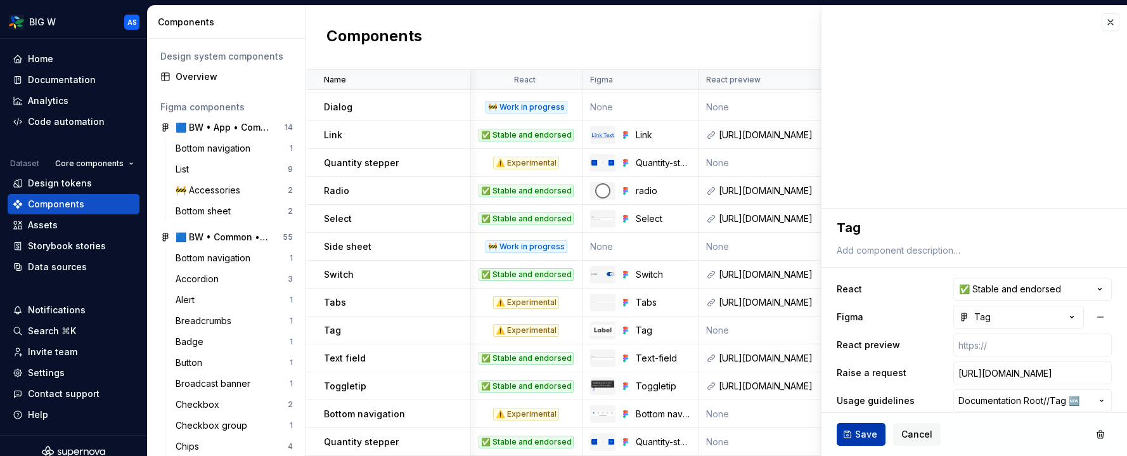
click at [859, 436] on span "Save" at bounding box center [866, 434] width 22 height 13
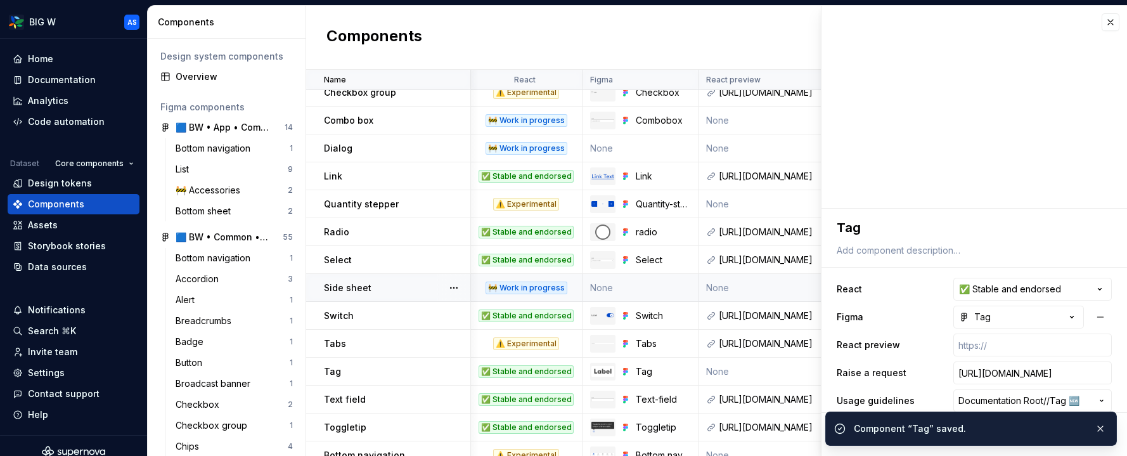
scroll to position [430, 2]
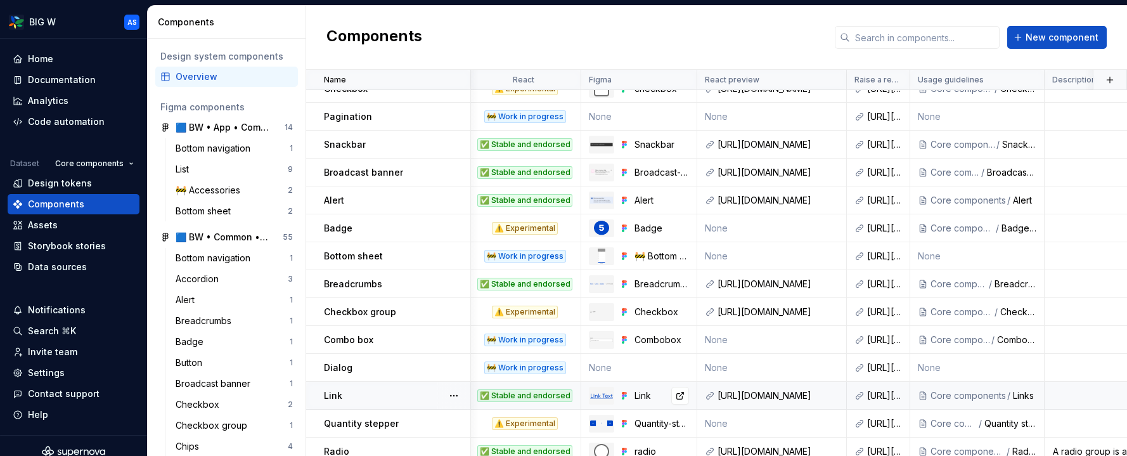
scroll to position [212, 2]
click at [545, 225] on div "⚠️ Experimental" at bounding box center [525, 227] width 66 height 13
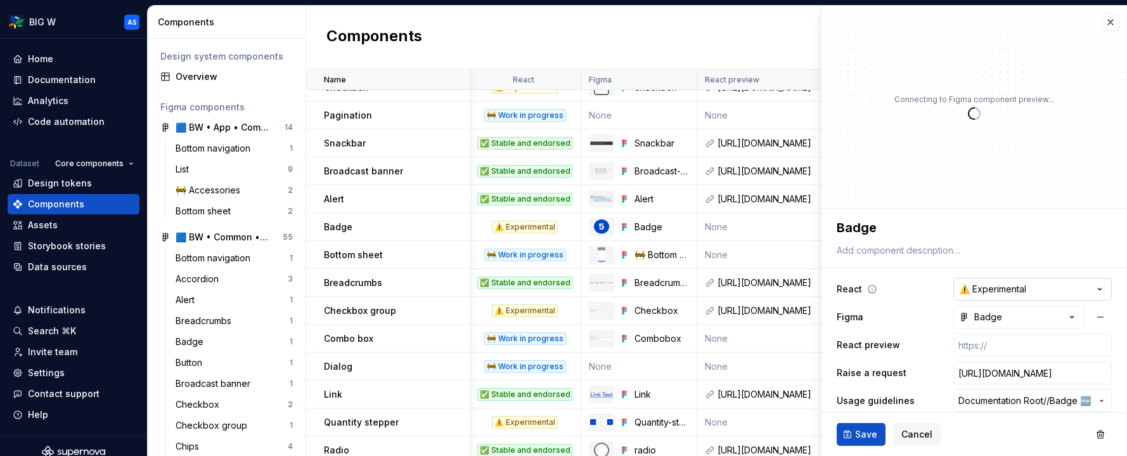
click at [989, 284] on html "BIG W AS Home Documentation Analytics Code automation Dataset Core components D…" at bounding box center [563, 228] width 1127 height 456
type textarea "*"
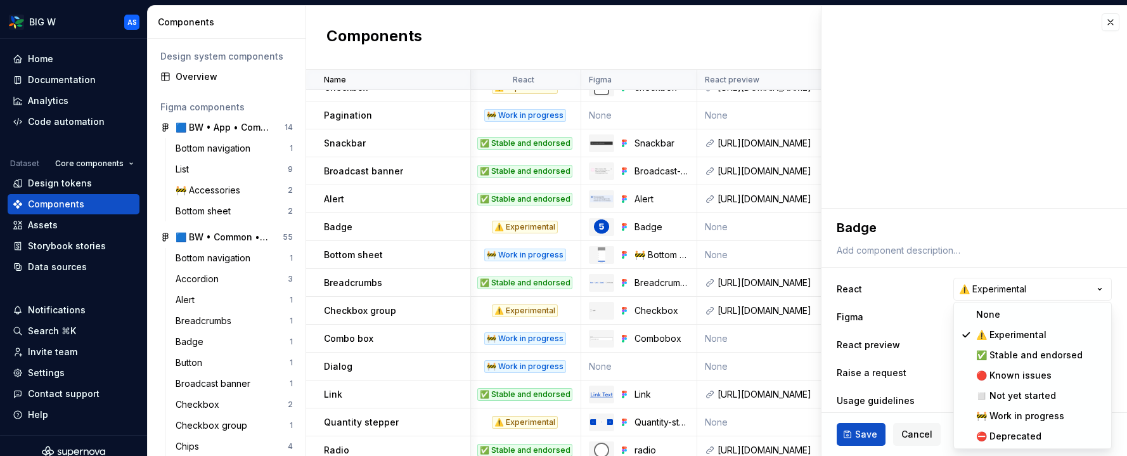
select select "**********"
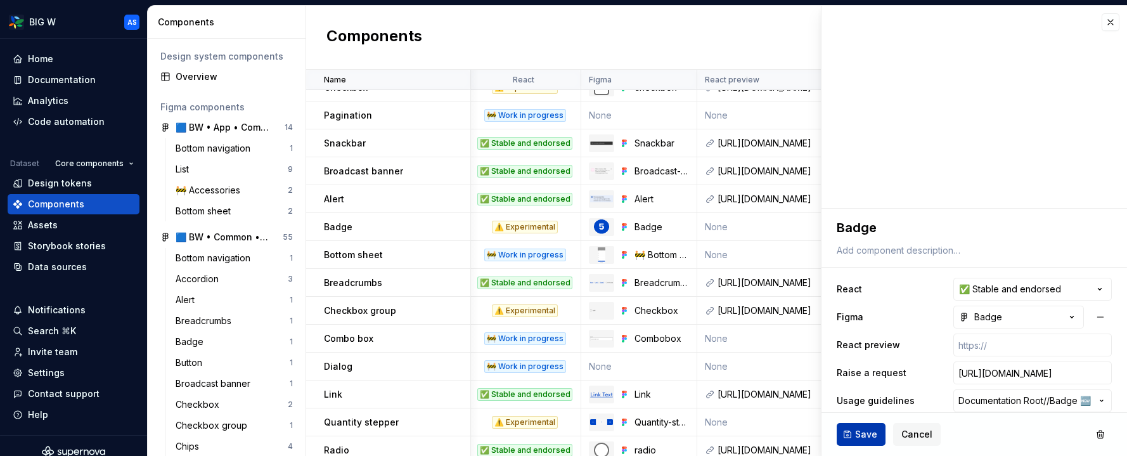
click at [870, 435] on span "Save" at bounding box center [866, 434] width 22 height 13
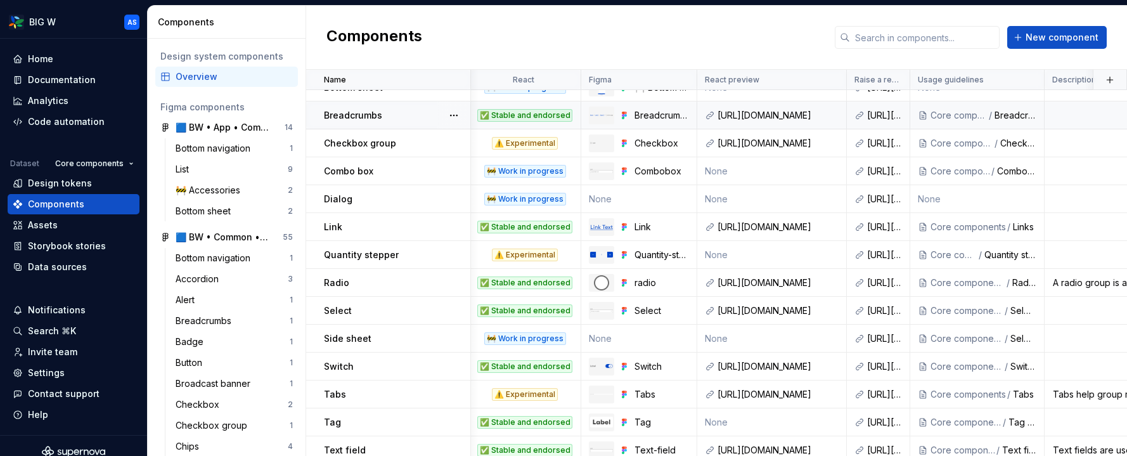
scroll to position [408, 2]
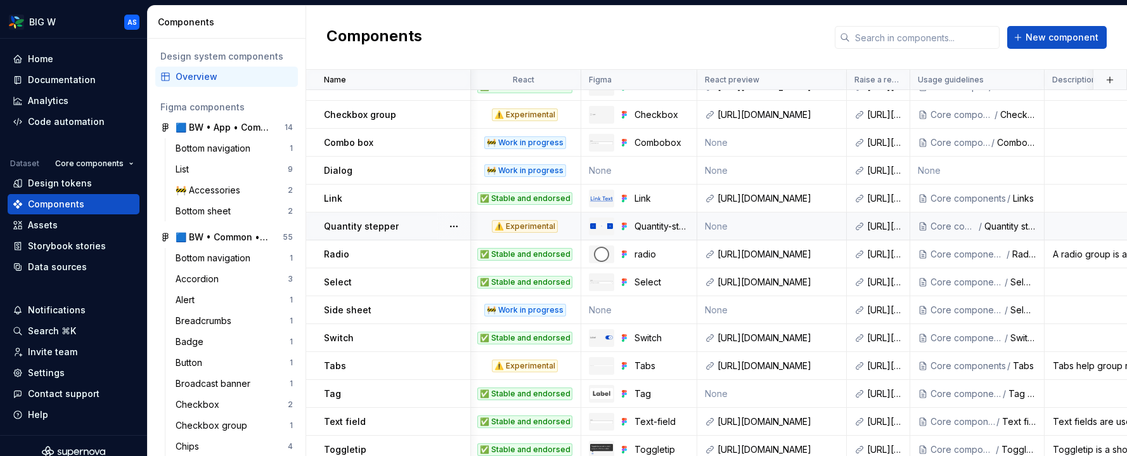
click at [533, 235] on td "⚠️ Experimental" at bounding box center [525, 226] width 112 height 28
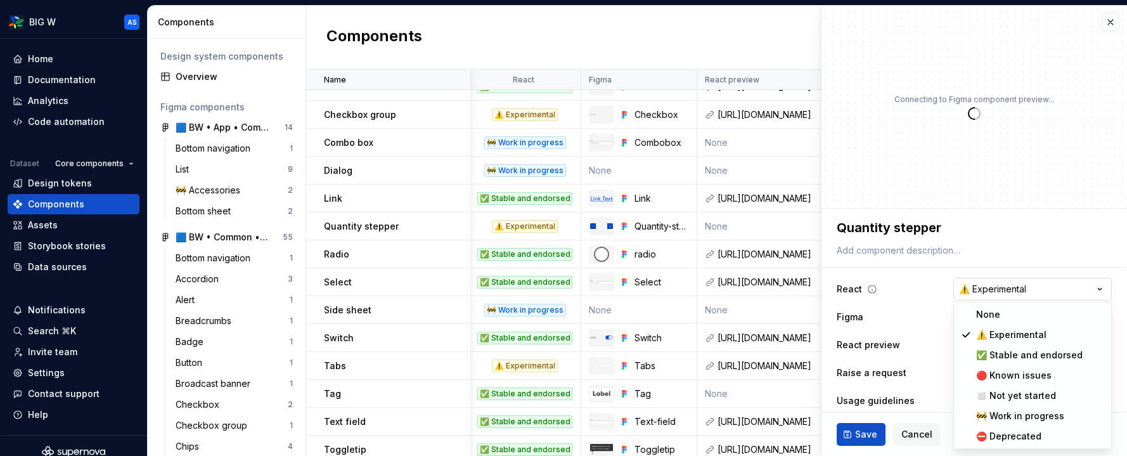
click at [1018, 285] on html "BIG W AS Home Documentation Analytics Code automation Dataset Core components D…" at bounding box center [563, 228] width 1127 height 456
type textarea "*"
select select "**********"
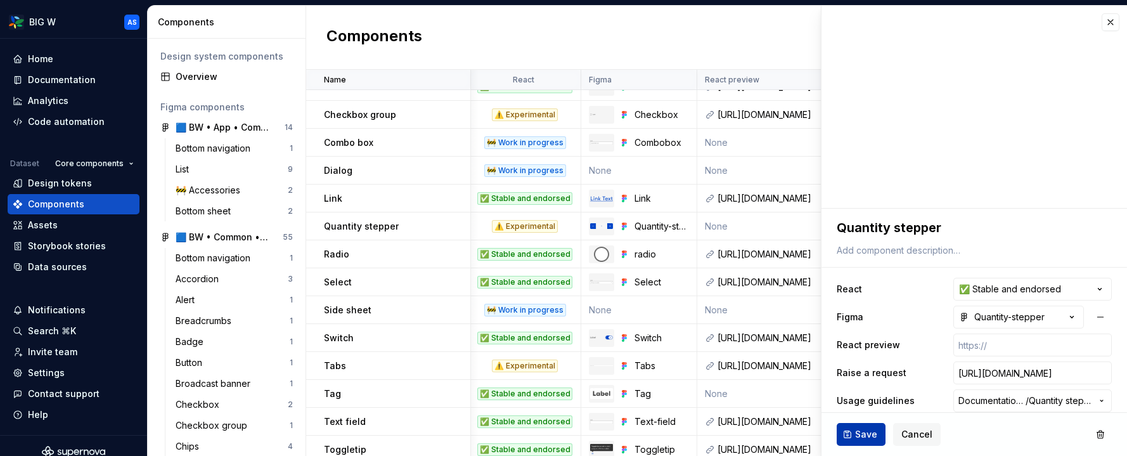
click at [871, 438] on span "Save" at bounding box center [866, 434] width 22 height 13
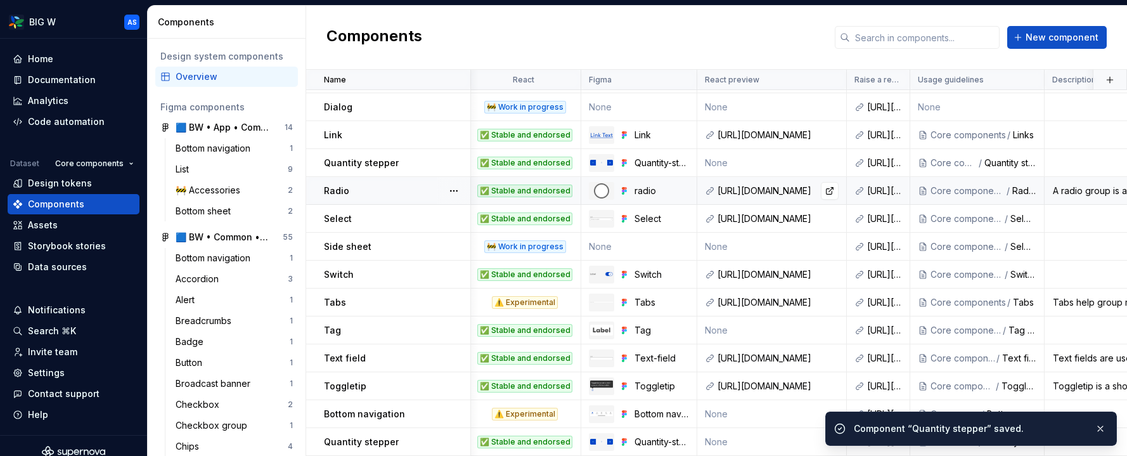
scroll to position [286, 2]
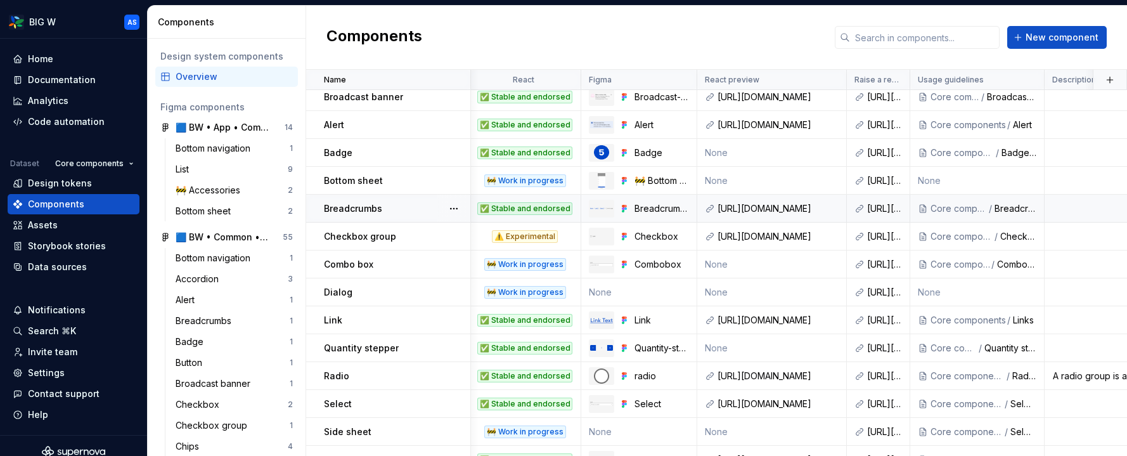
click at [551, 198] on td "✅ Stable and endorsed" at bounding box center [525, 209] width 112 height 28
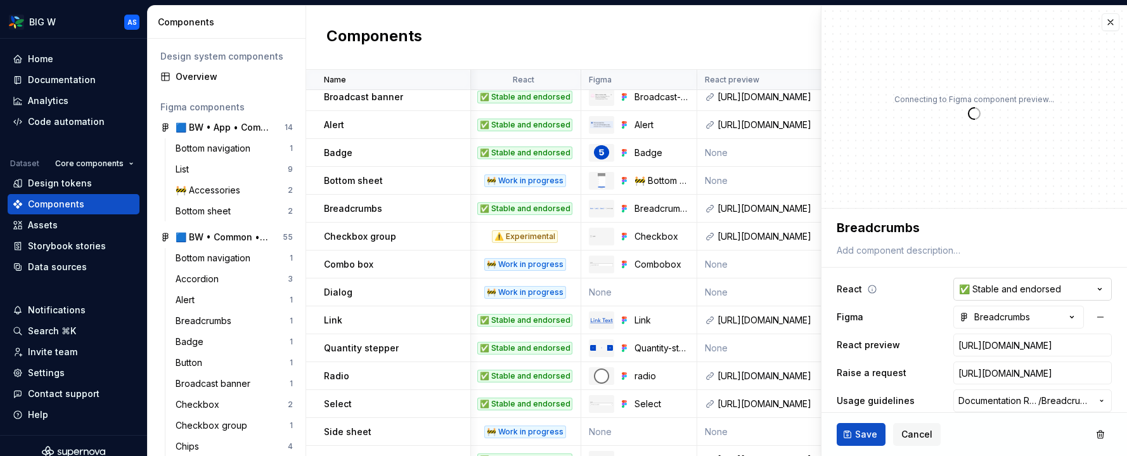
click at [1023, 282] on html "BIG W AS Home Documentation Analytics Code automation Dataset Core components D…" at bounding box center [563, 228] width 1127 height 456
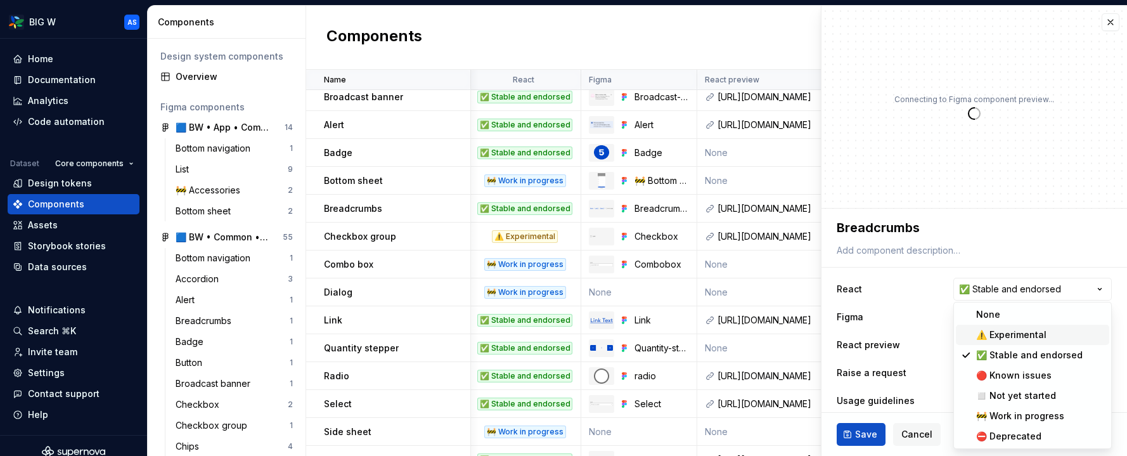
type textarea "*"
select select "**********"
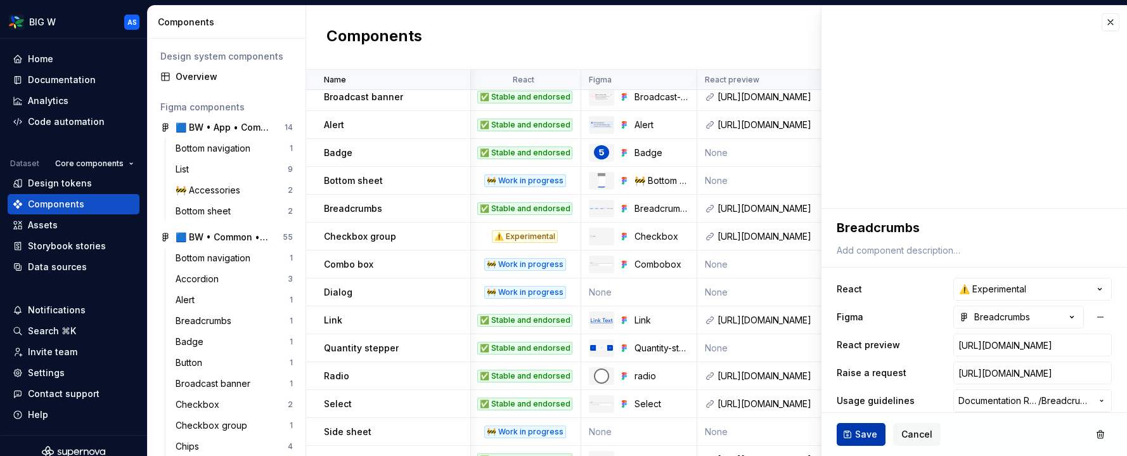
click at [862, 435] on span "Save" at bounding box center [866, 434] width 22 height 13
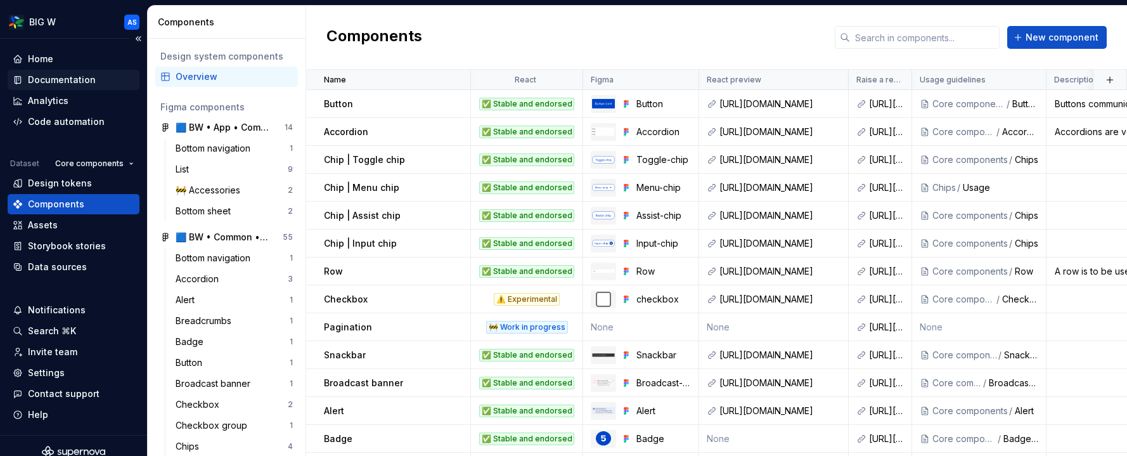
click at [72, 81] on div "Documentation" at bounding box center [62, 80] width 68 height 13
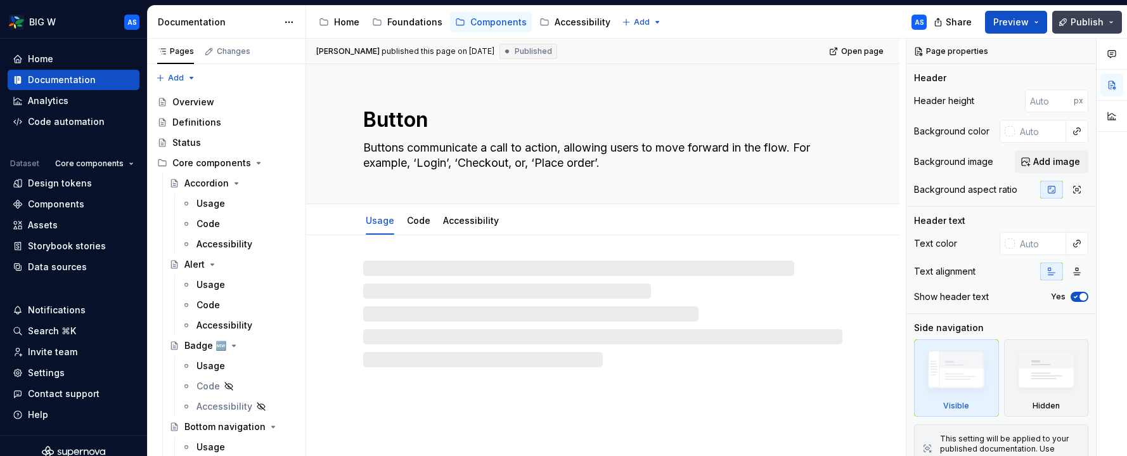
click at [1087, 20] on span "Publish" at bounding box center [1087, 22] width 33 height 13
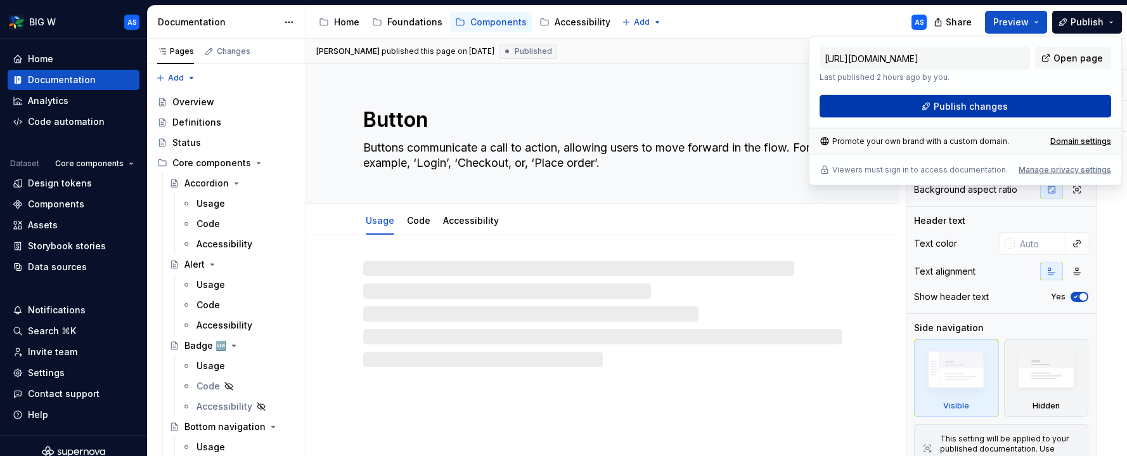
click at [1035, 104] on button "Publish changes" at bounding box center [966, 106] width 292 height 23
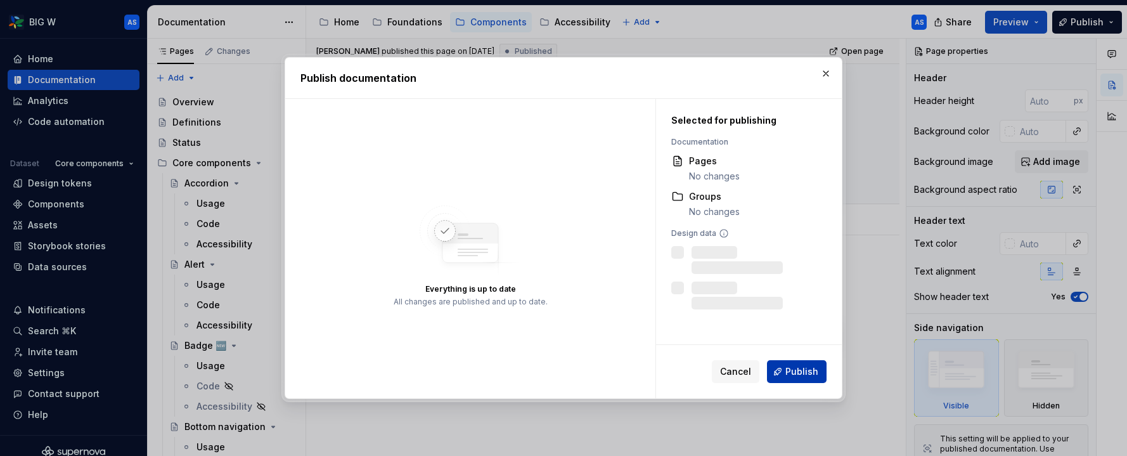
click at [808, 370] on span "Publish" at bounding box center [802, 371] width 33 height 13
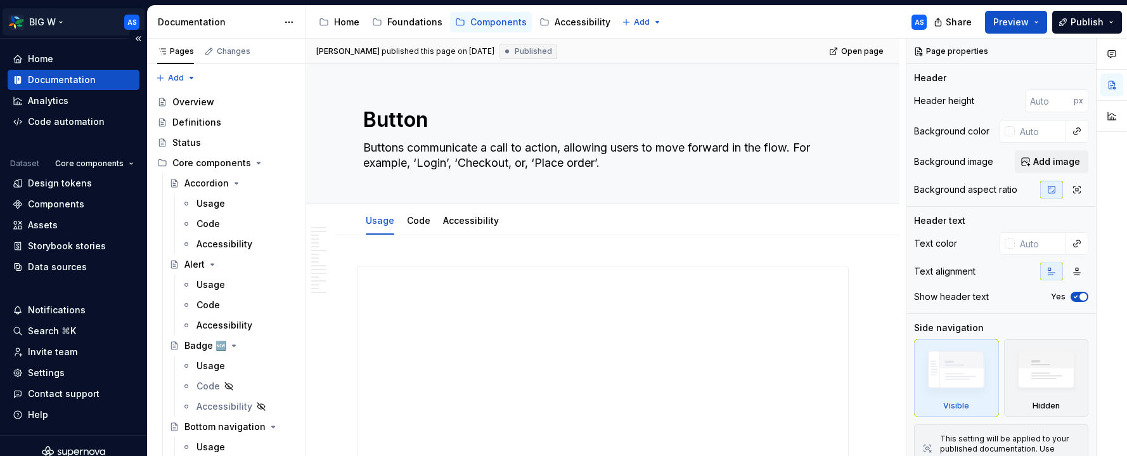
click at [61, 22] on html "BIG W AS Home Documentation Analytics Code automation Dataset Core components D…" at bounding box center [563, 228] width 1127 height 456
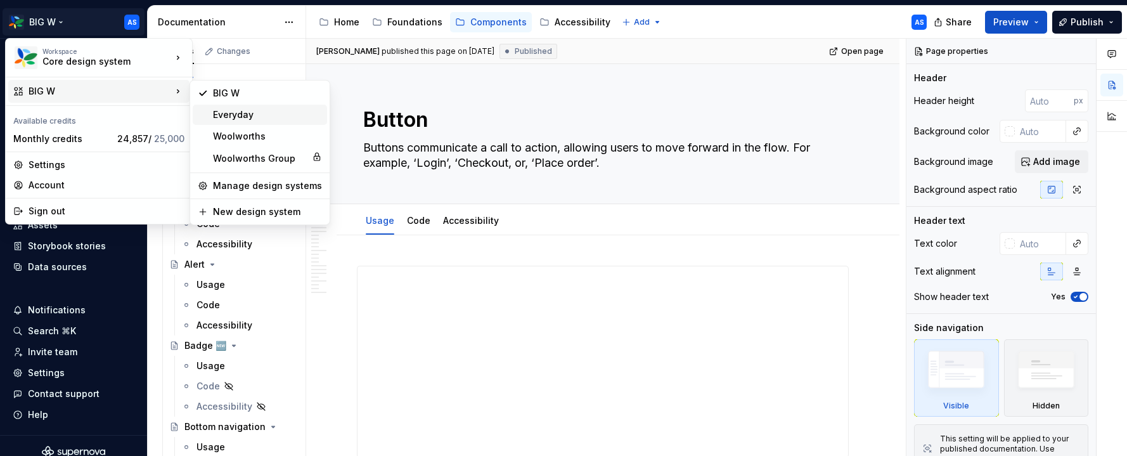
click at [258, 113] on div "Everyday" at bounding box center [267, 114] width 109 height 13
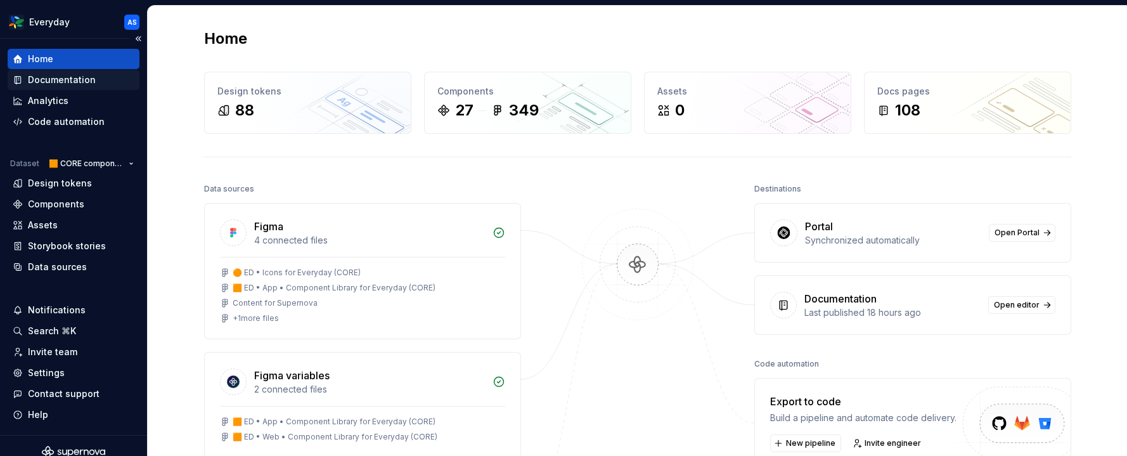
click at [91, 79] on div "Documentation" at bounding box center [62, 80] width 68 height 13
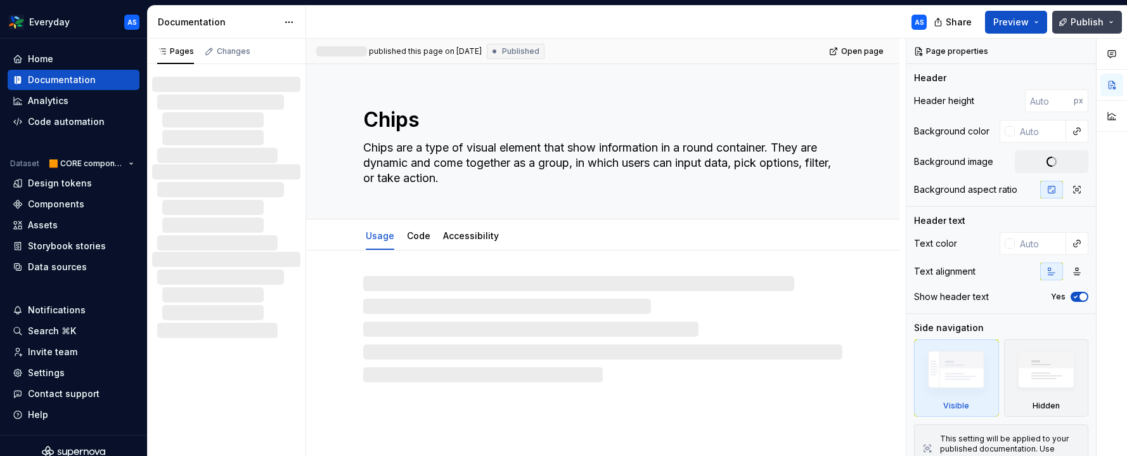
click at [1110, 22] on button "Publish" at bounding box center [1088, 22] width 70 height 23
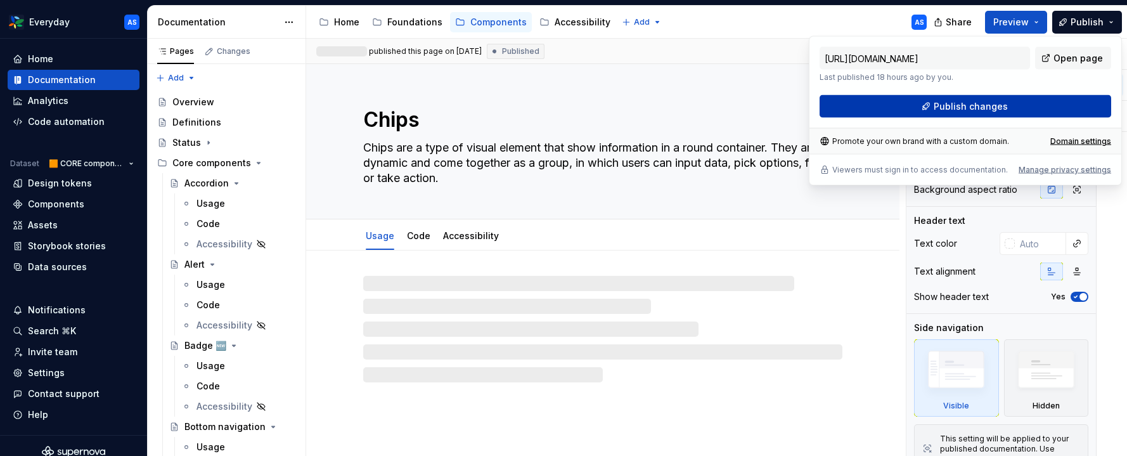
click at [1036, 105] on button "Publish changes" at bounding box center [966, 106] width 292 height 23
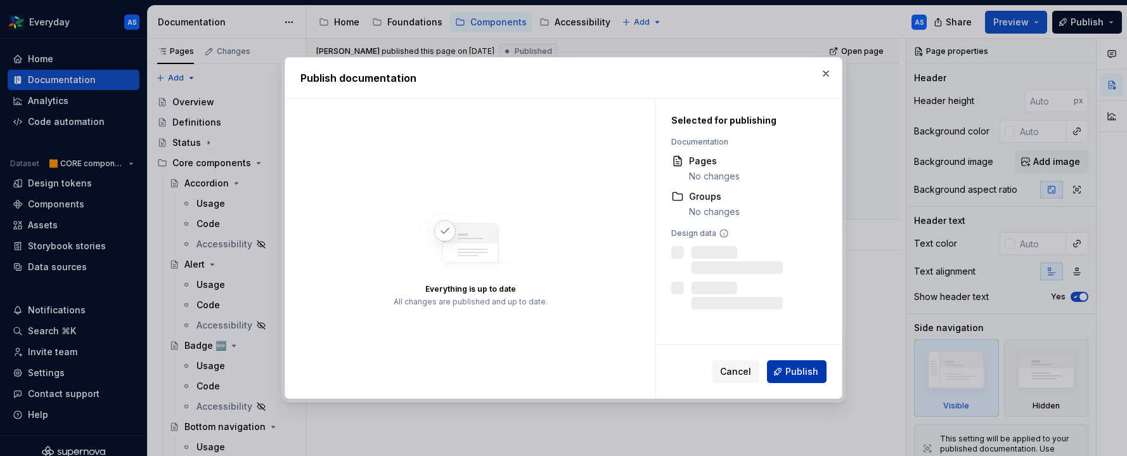
click at [805, 363] on button "Publish" at bounding box center [797, 371] width 60 height 23
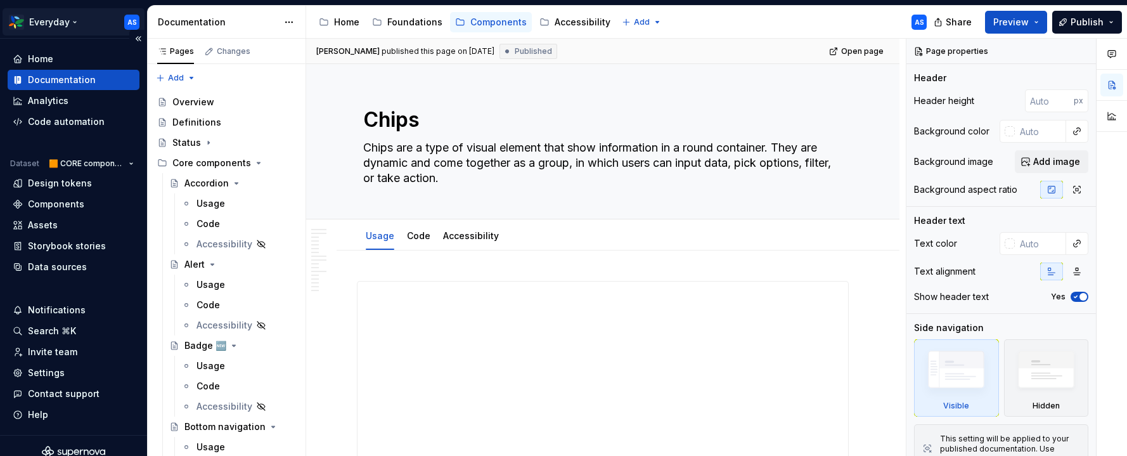
click at [70, 19] on html "Everyday AS Home Documentation Analytics Code automation Dataset 🟧 CORE compone…" at bounding box center [563, 228] width 1127 height 456
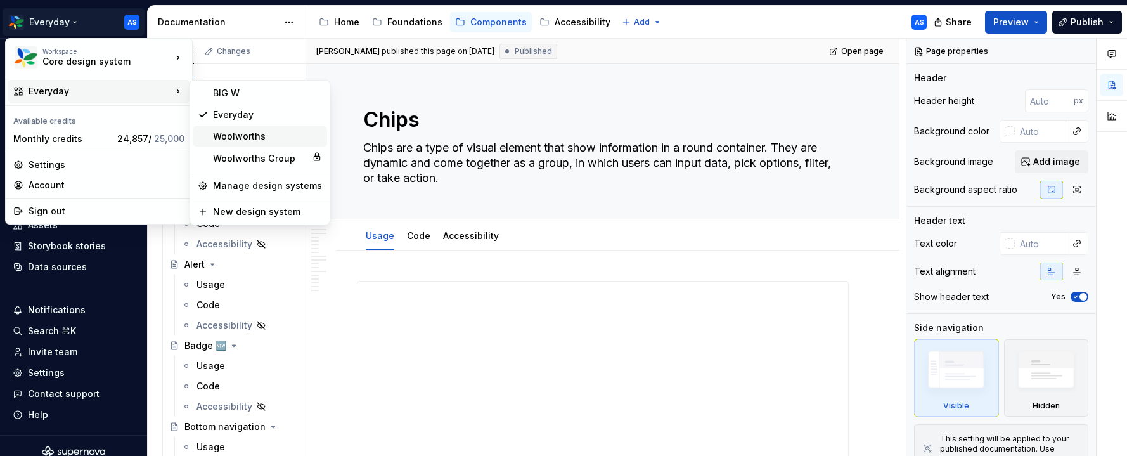
click at [256, 136] on div "Woolworths" at bounding box center [267, 136] width 109 height 13
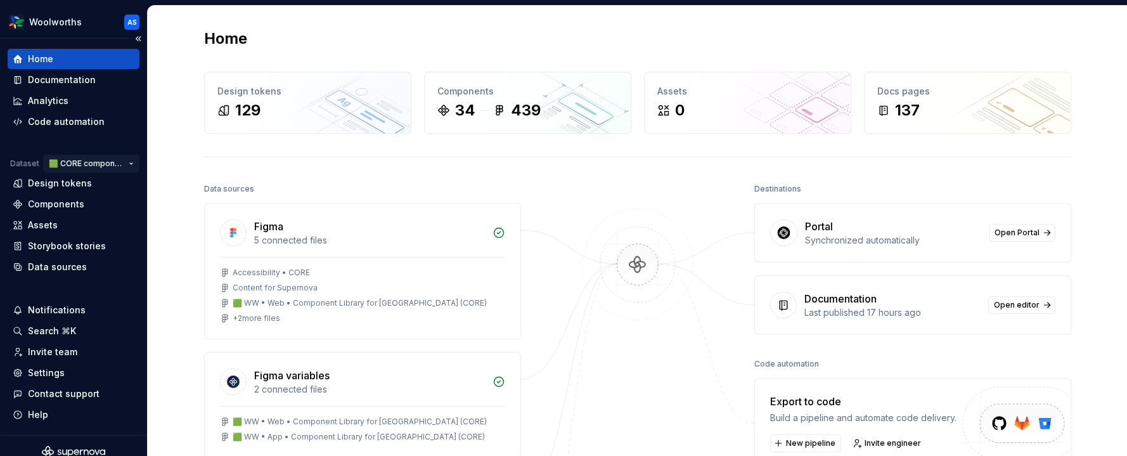
click at [131, 164] on html "Woolworths AS Home Documentation Analytics Code automation Dataset 🟩 CORE compo…" at bounding box center [563, 228] width 1127 height 456
click at [563, 168] on html "Woolworths AS Home Documentation Analytics Code automation Dataset 🟩 CORE compo…" at bounding box center [563, 228] width 1127 height 456
click at [70, 75] on div "Documentation" at bounding box center [62, 80] width 68 height 13
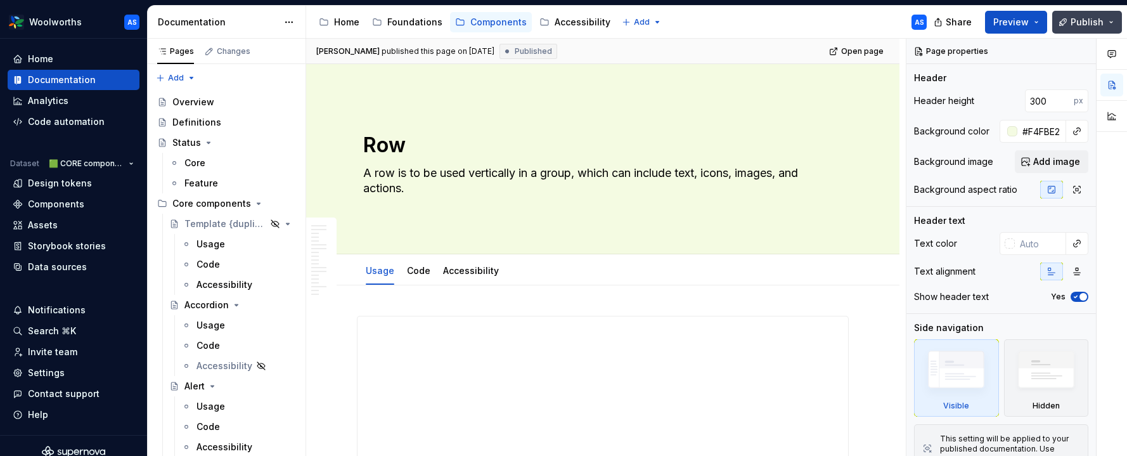
click at [1106, 18] on button "Publish" at bounding box center [1088, 22] width 70 height 23
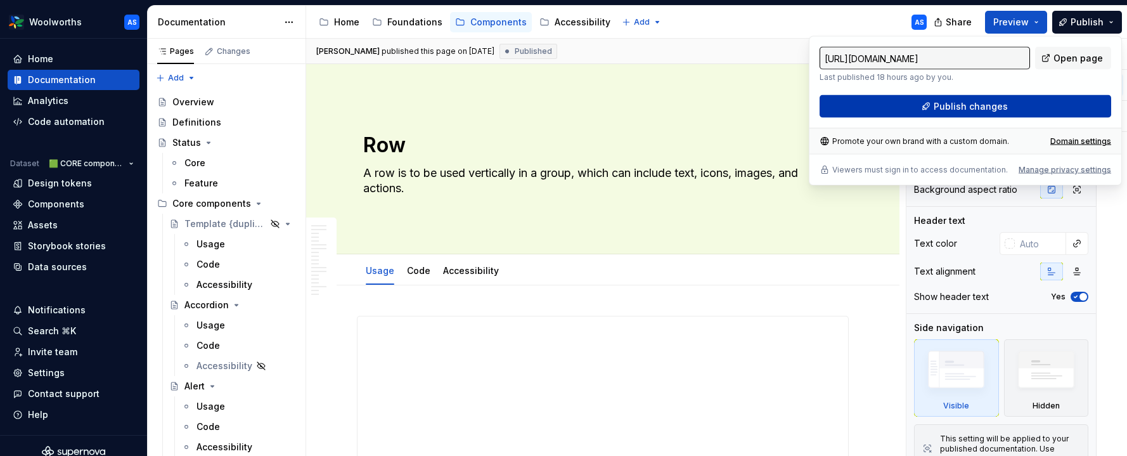
click at [1012, 106] on button "Publish changes" at bounding box center [966, 106] width 292 height 23
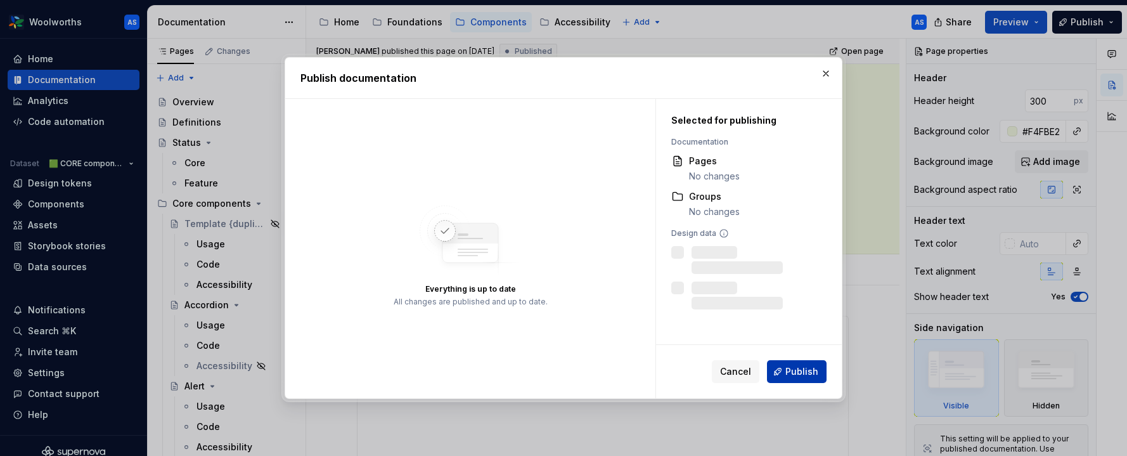
click at [807, 371] on span "Publish" at bounding box center [802, 371] width 33 height 13
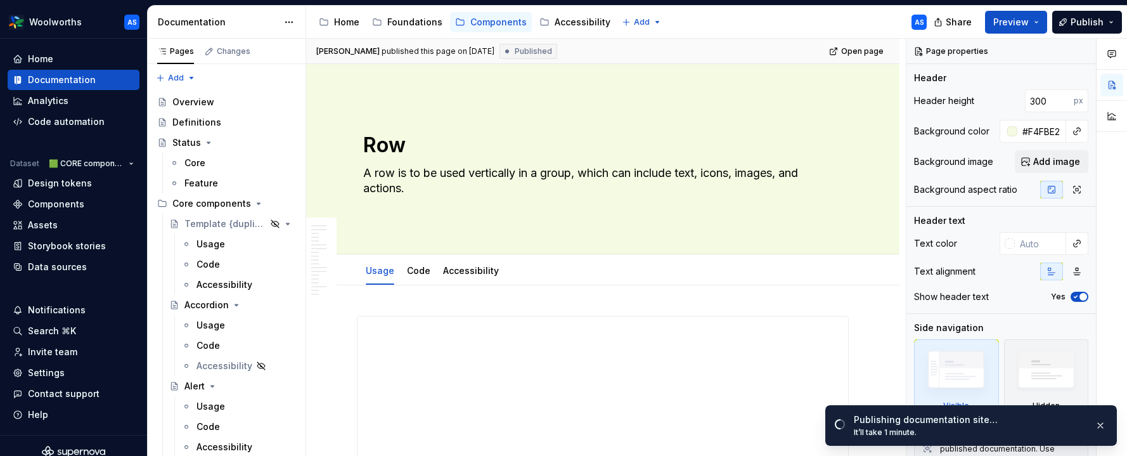
type textarea "*"
